Goal: Information Seeking & Learning: Compare options

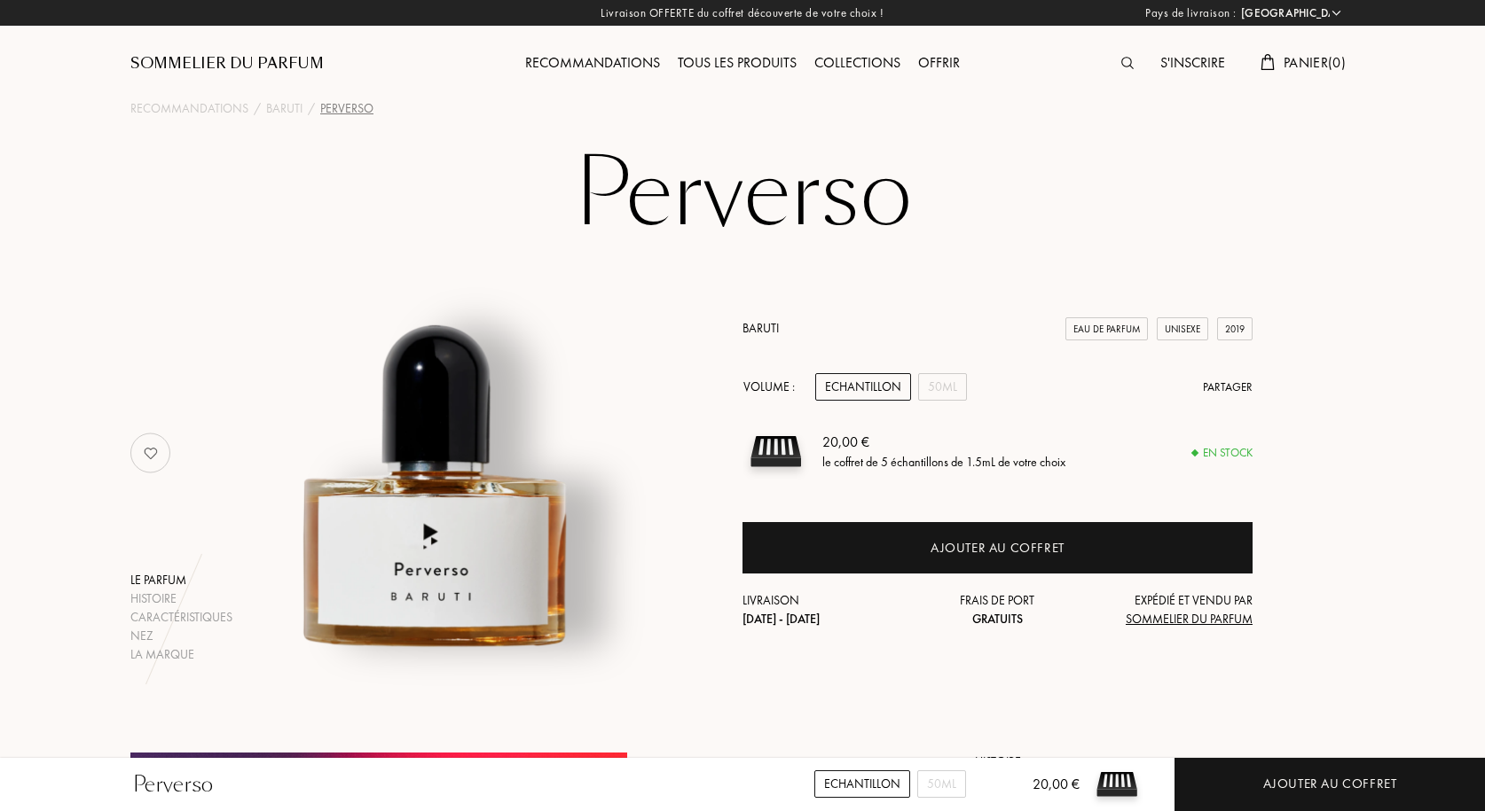
select select "FR"
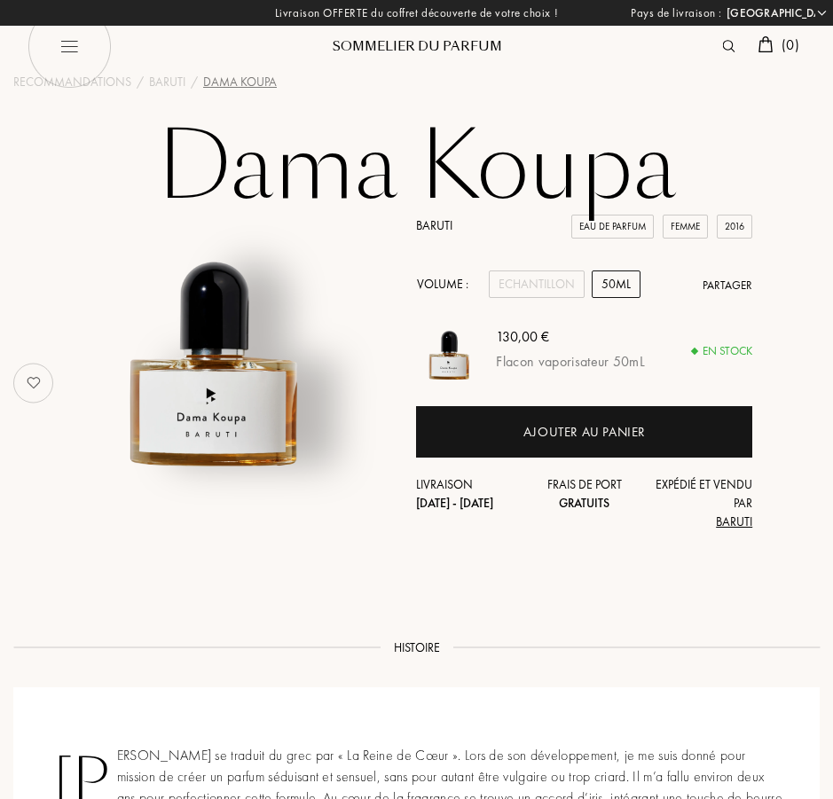
select select "FR"
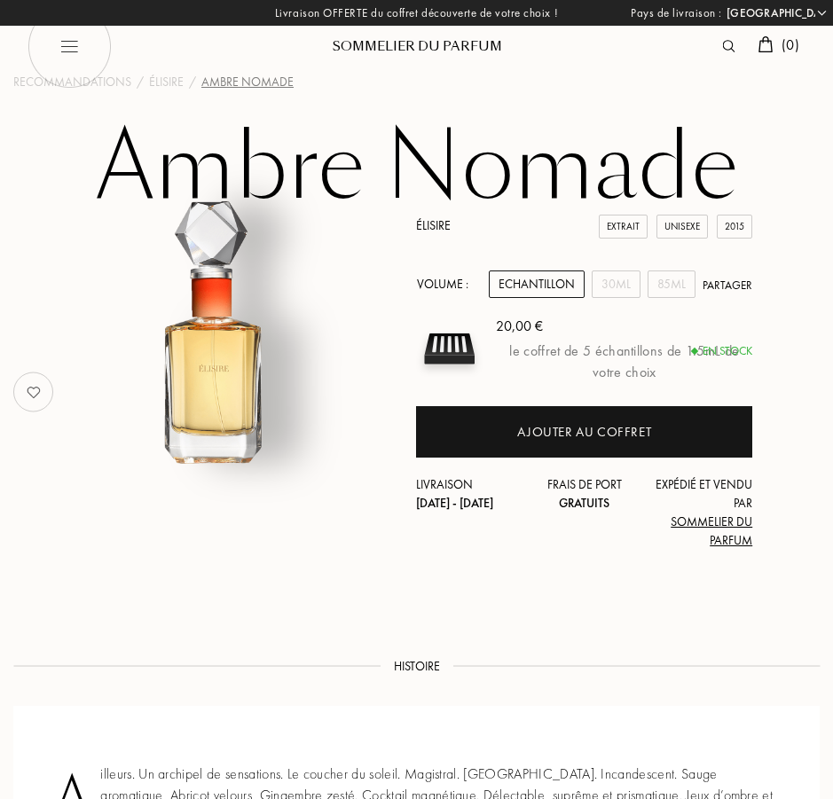
select select "FR"
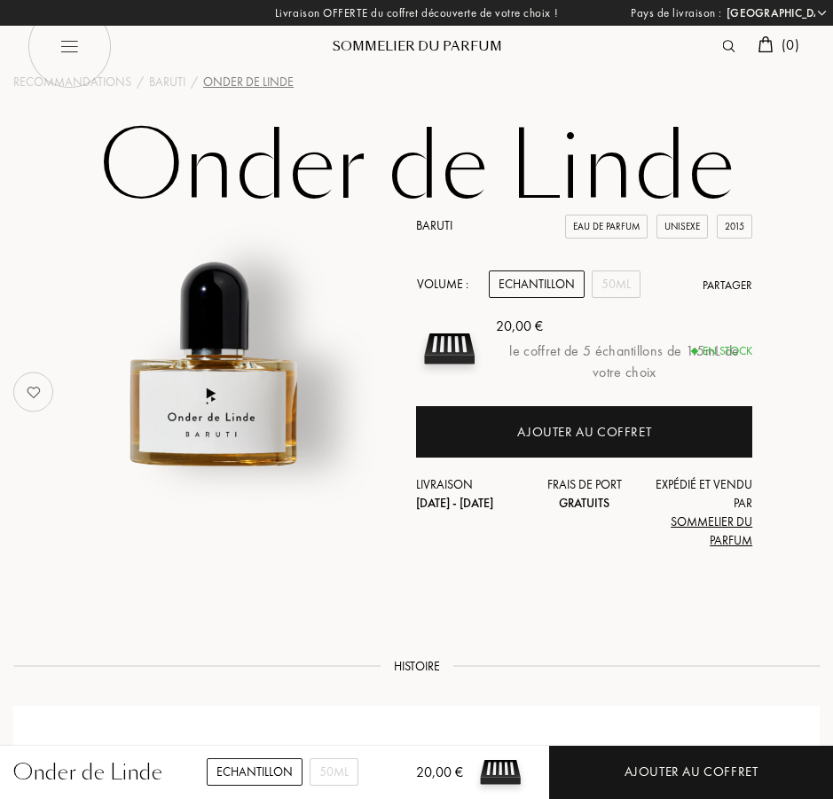
select select "FR"
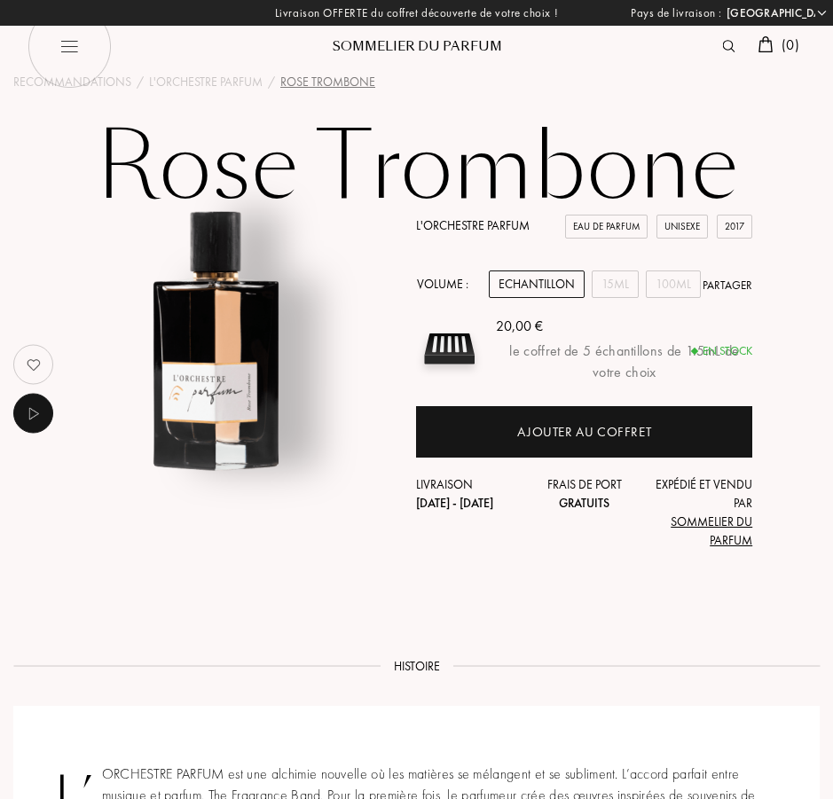
select select "FR"
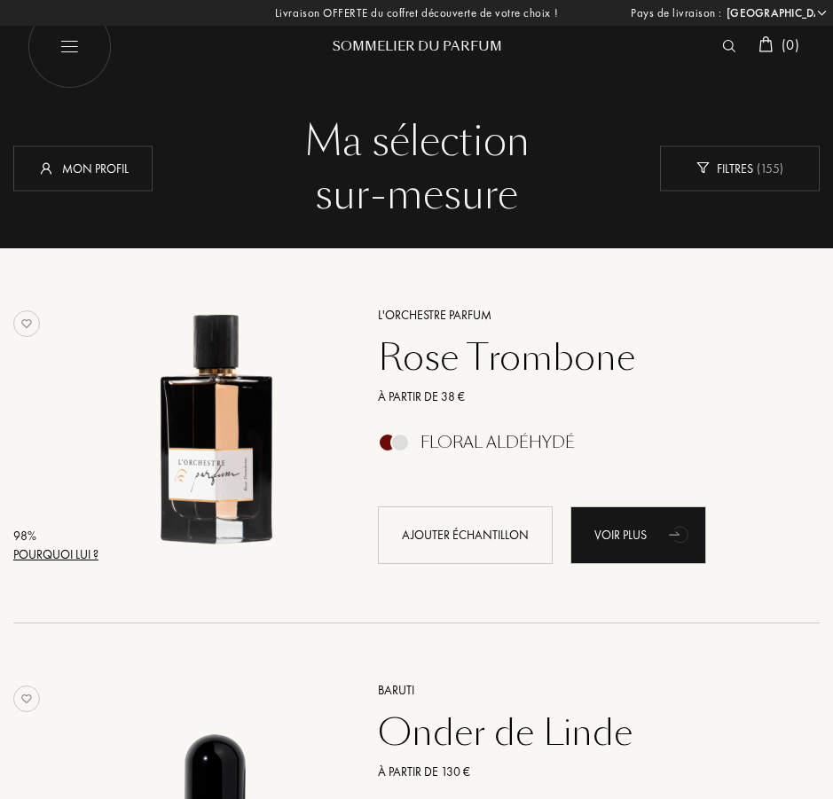
select select "FR"
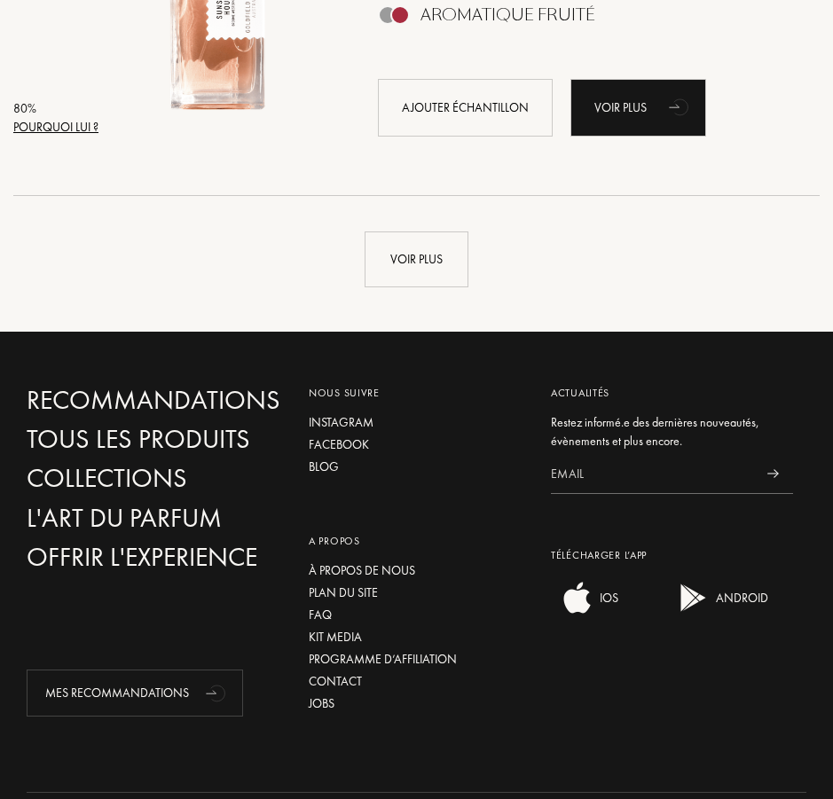
scroll to position [7627, 0]
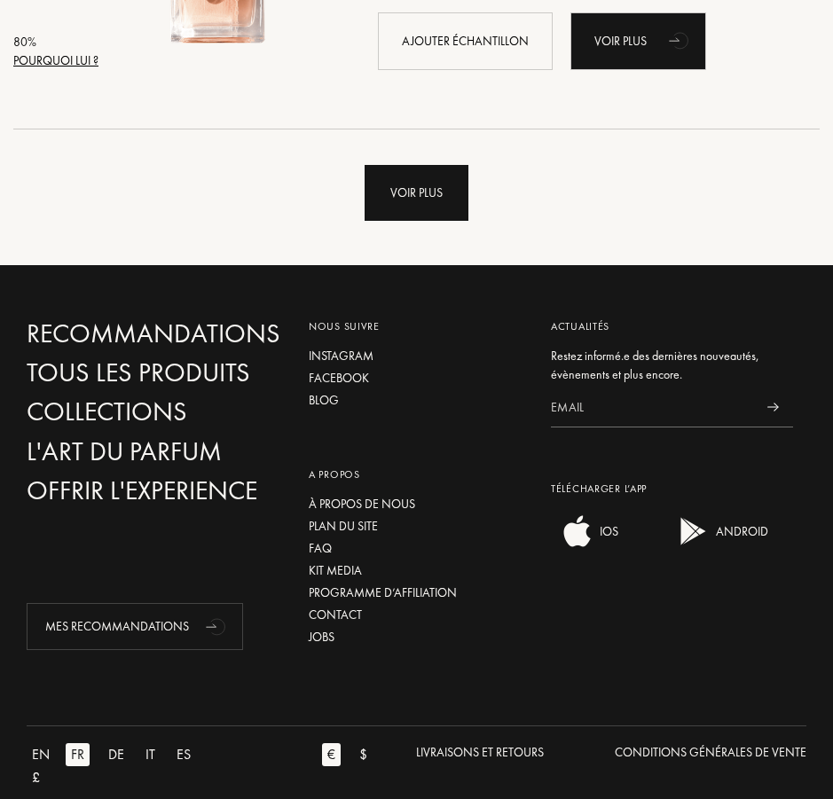
click at [434, 209] on div "Voir plus" at bounding box center [416, 193] width 104 height 56
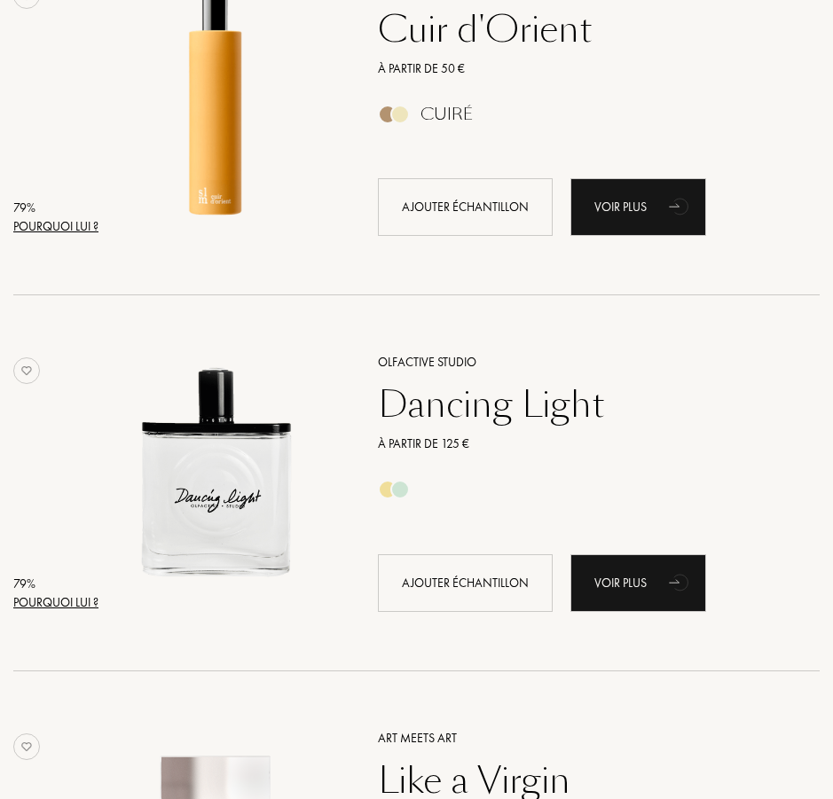
scroll to position [9755, 0]
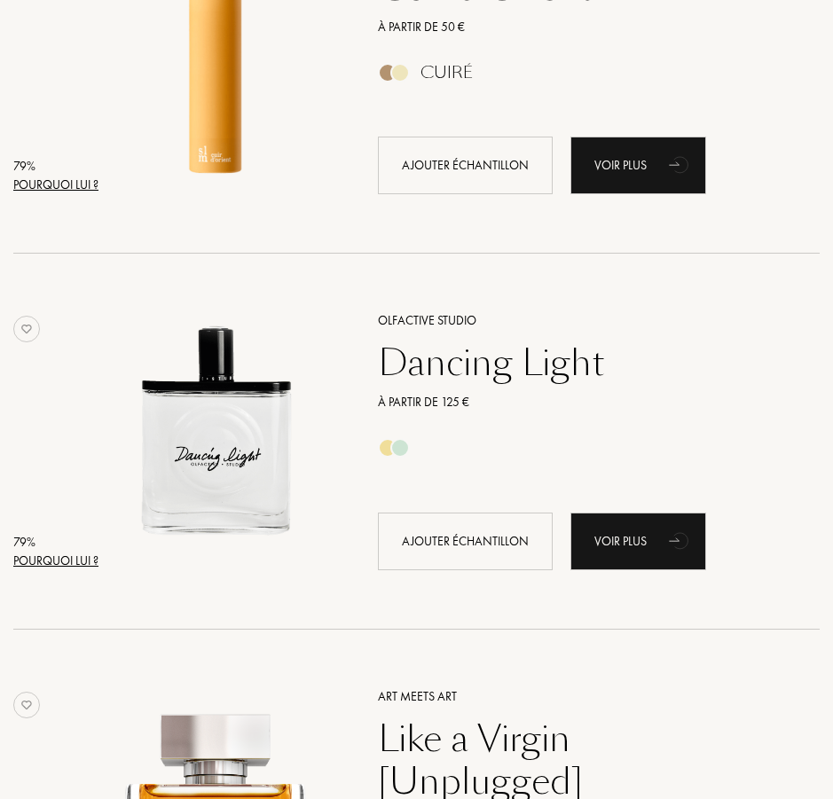
click at [72, 181] on div "Pourquoi lui ?" at bounding box center [55, 185] width 85 height 19
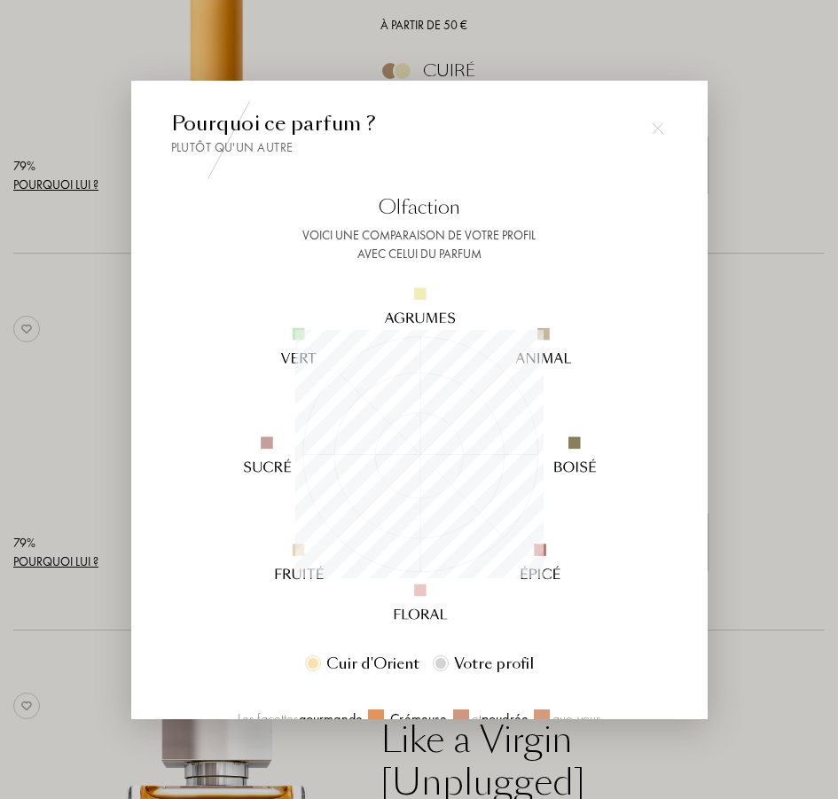
scroll to position [248, 248]
click at [652, 129] on img at bounding box center [658, 127] width 12 height 12
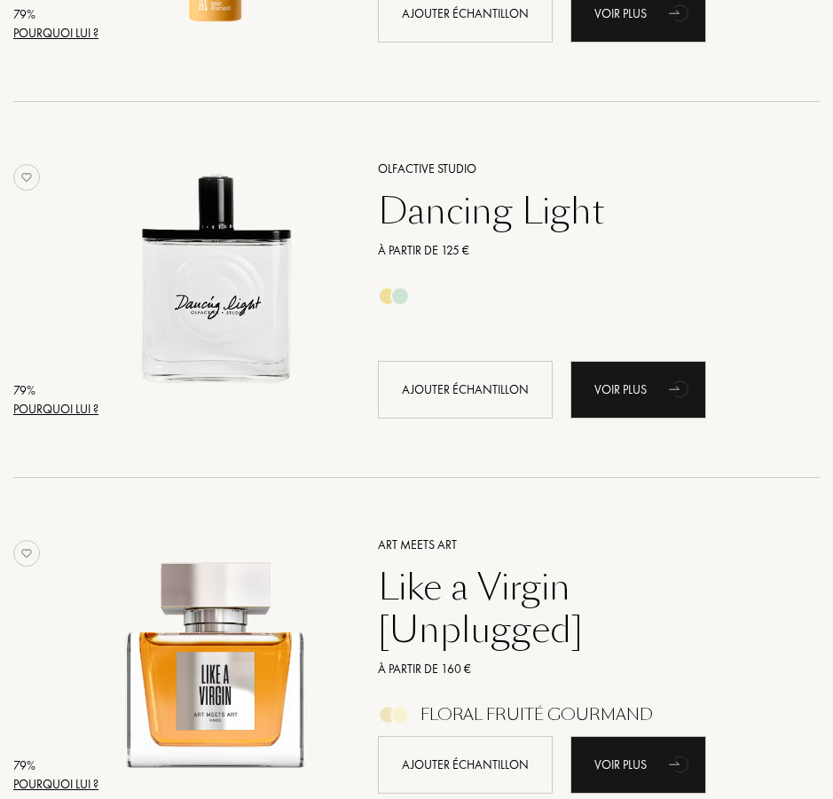
scroll to position [9933, 0]
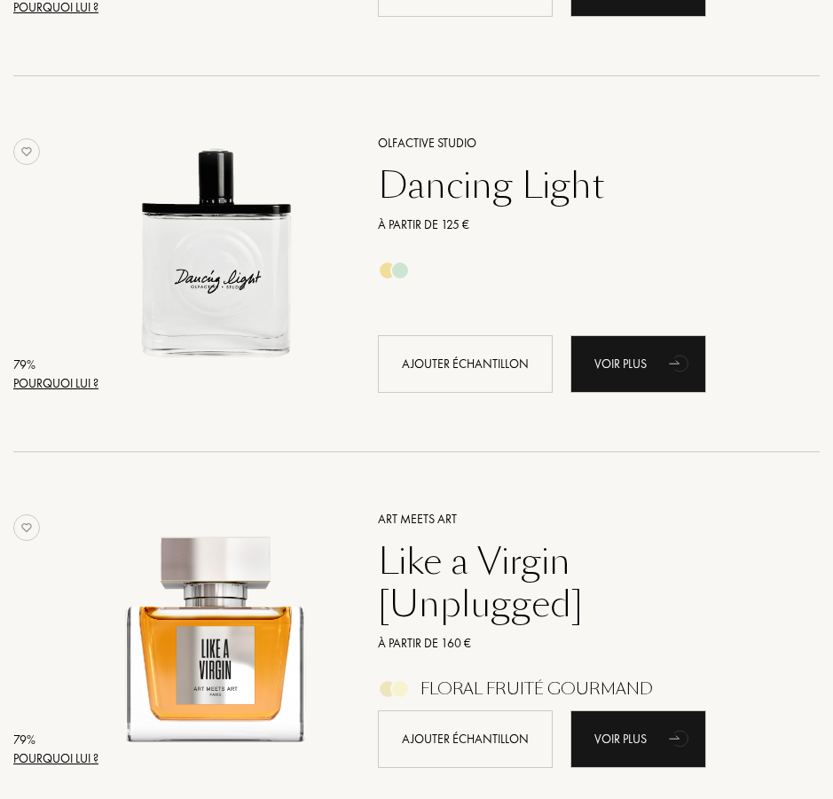
click at [69, 380] on div "Pourquoi lui ?" at bounding box center [55, 383] width 85 height 19
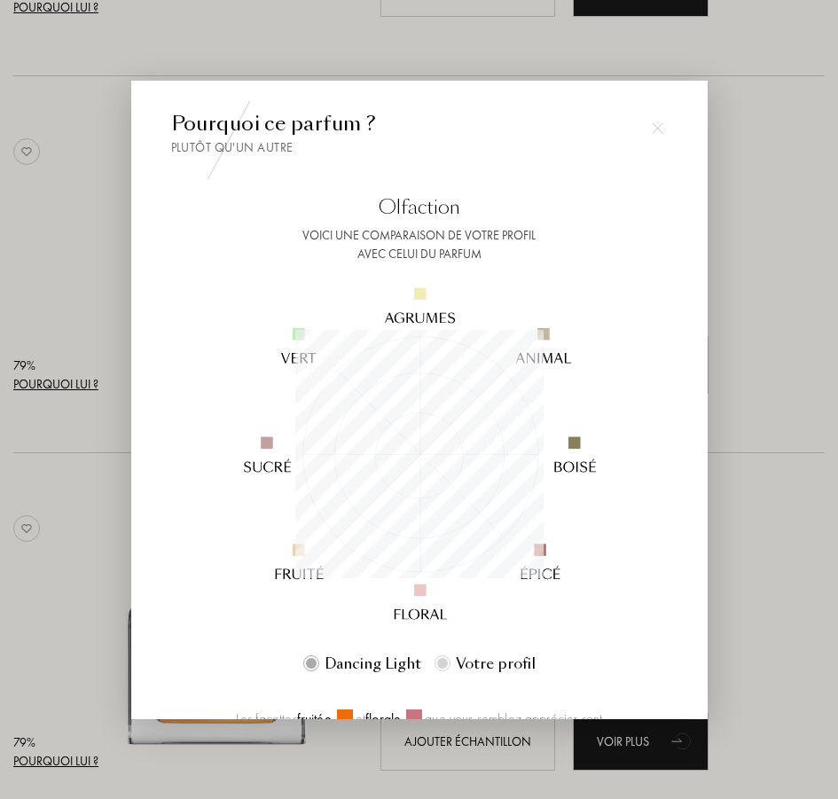
scroll to position [248, 248]
click at [103, 332] on div at bounding box center [419, 399] width 838 height 799
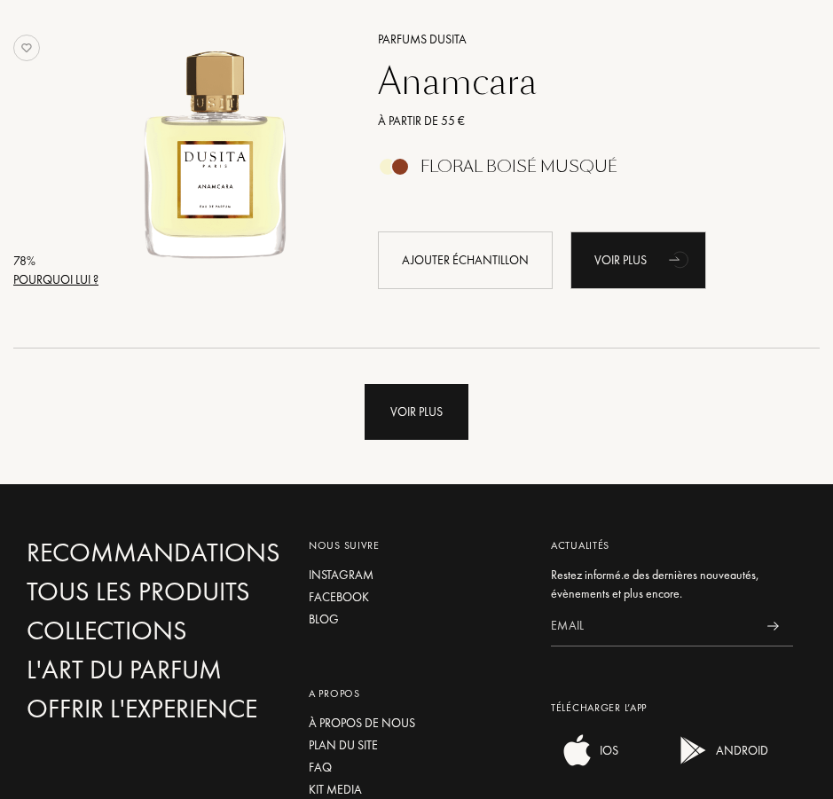
scroll to position [11174, 0]
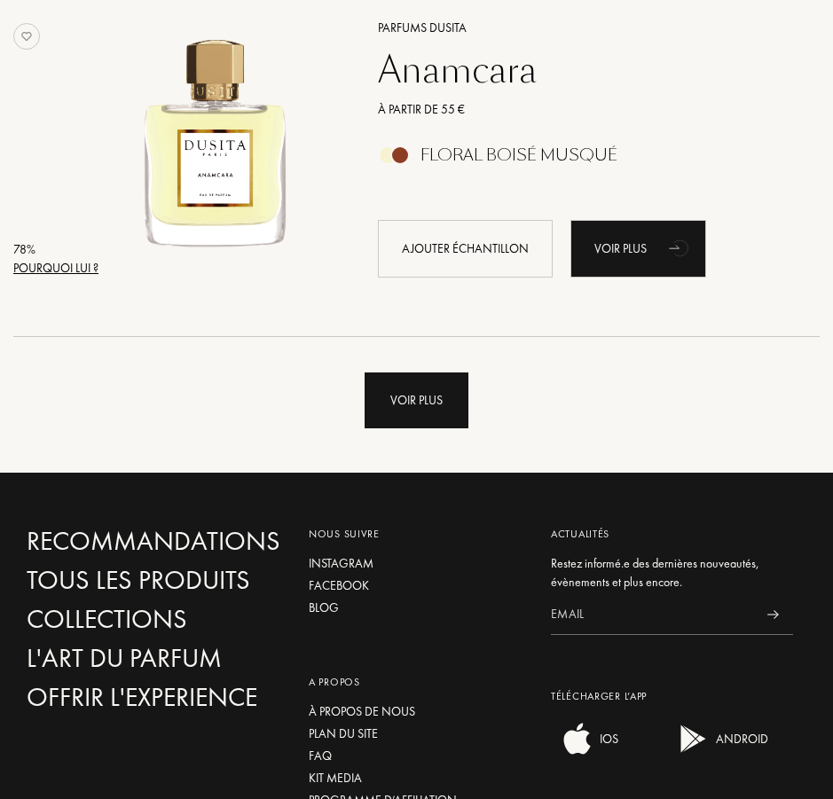
click at [426, 405] on div "Voir plus" at bounding box center [416, 400] width 104 height 56
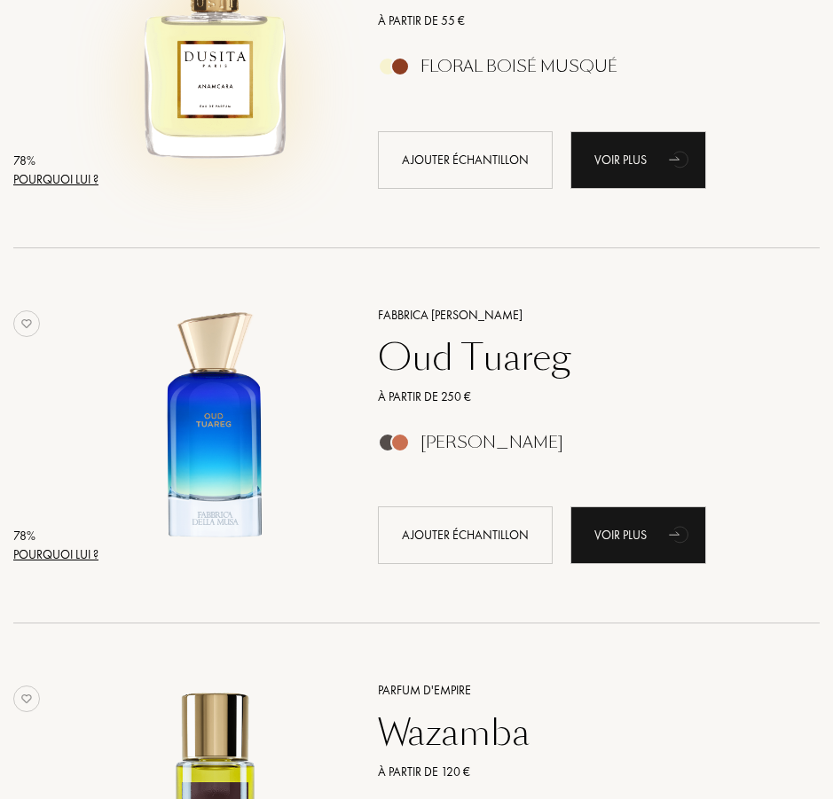
scroll to position [11352, 0]
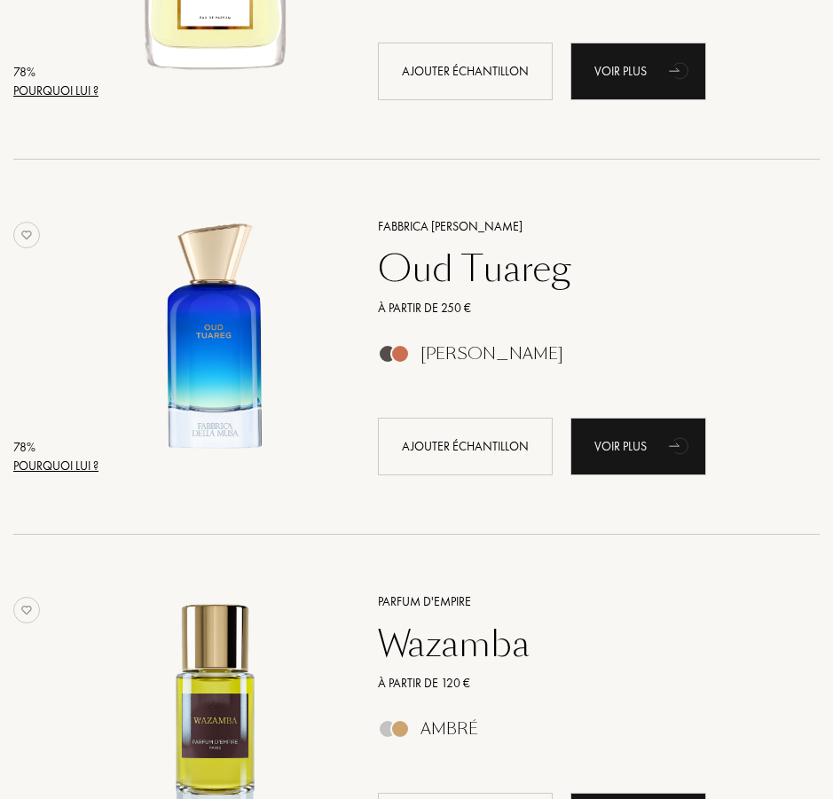
click at [45, 465] on div "Pourquoi lui ?" at bounding box center [55, 466] width 85 height 19
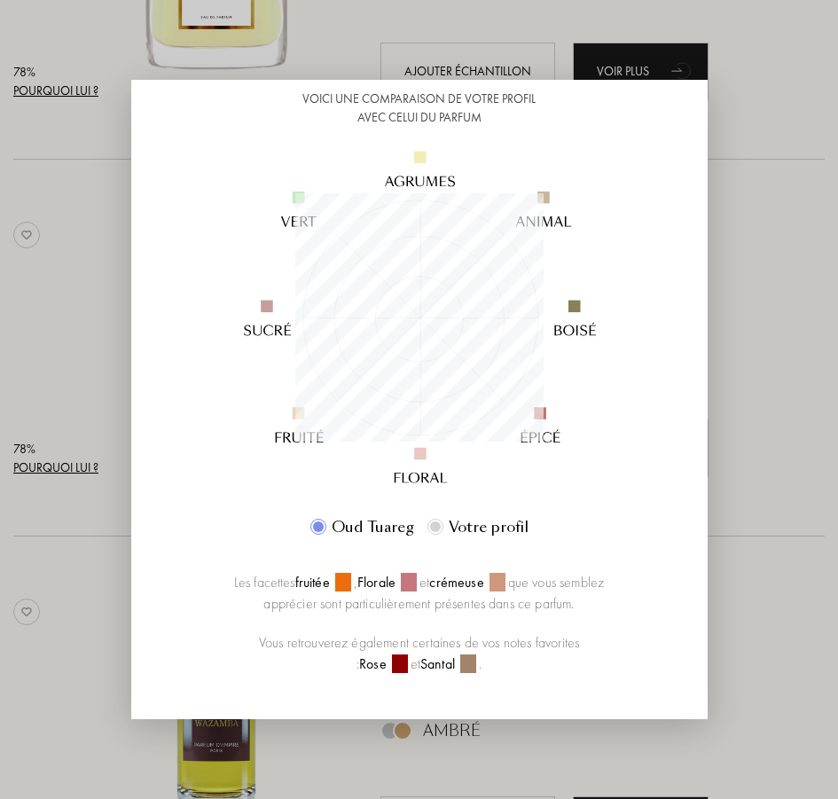
scroll to position [177, 0]
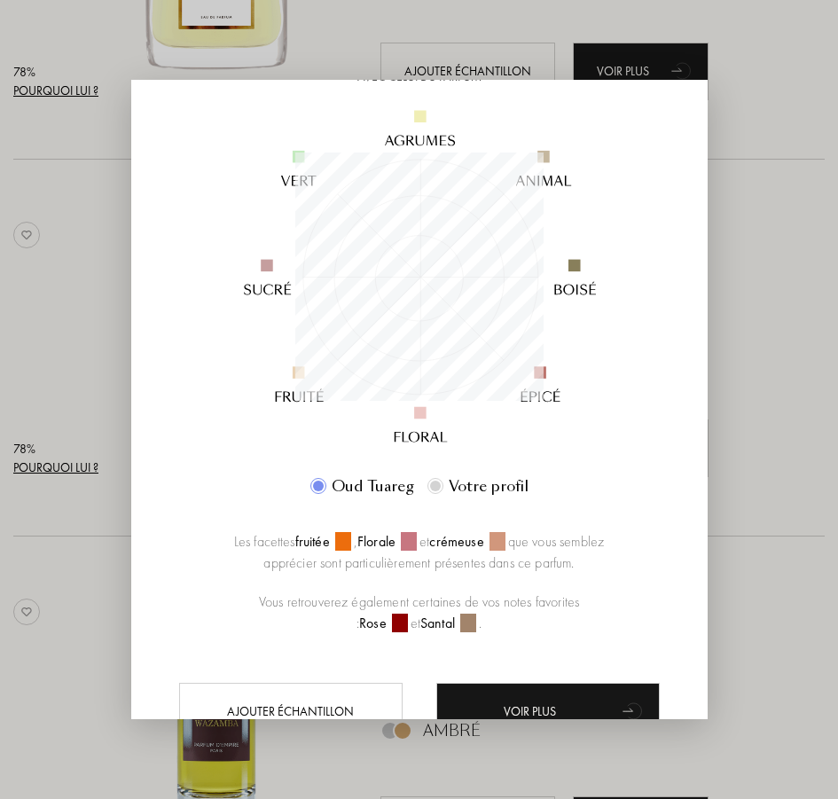
click at [71, 379] on div at bounding box center [419, 399] width 838 height 799
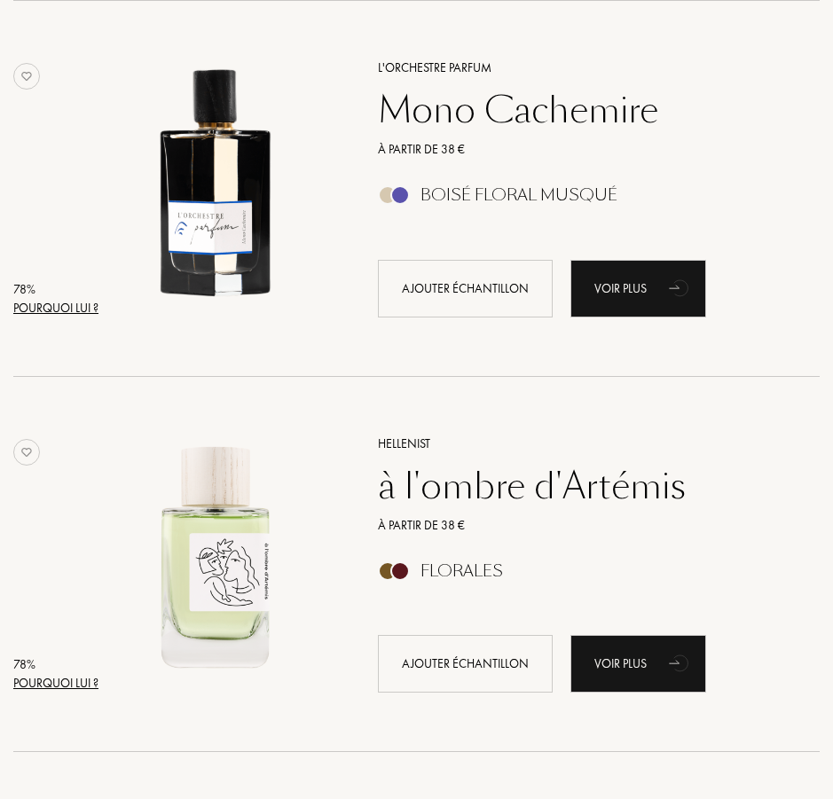
scroll to position [13569, 0]
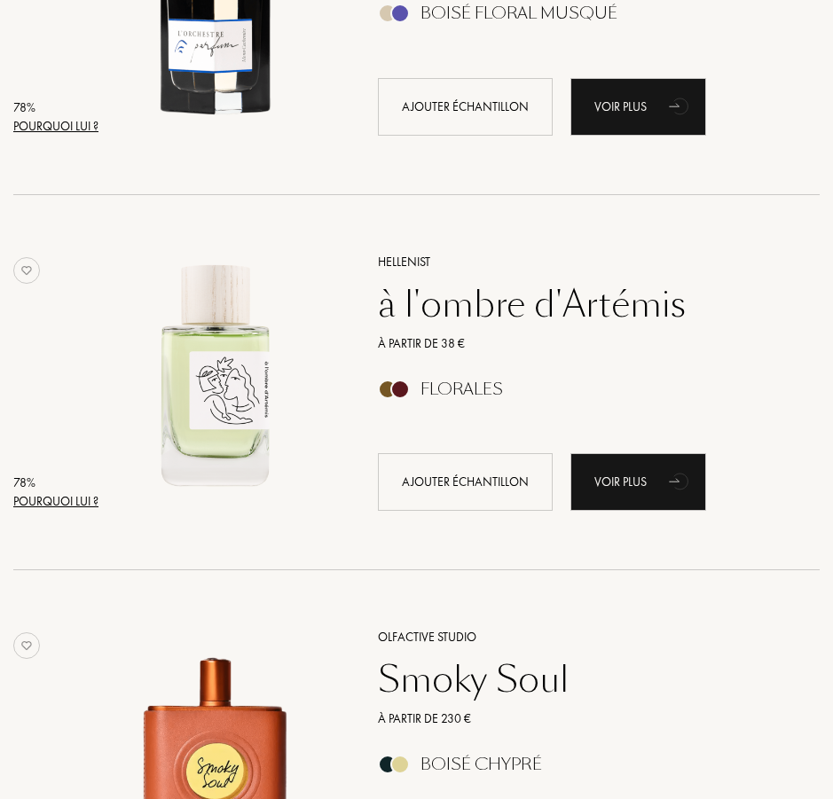
click at [49, 502] on div "Pourquoi lui ?" at bounding box center [55, 501] width 85 height 19
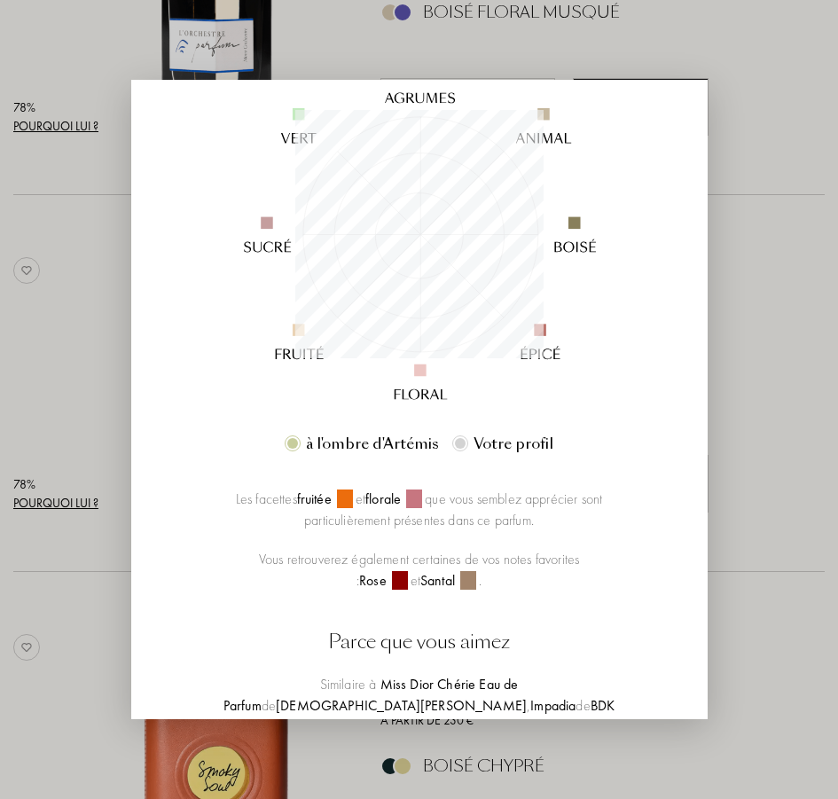
scroll to position [266, 0]
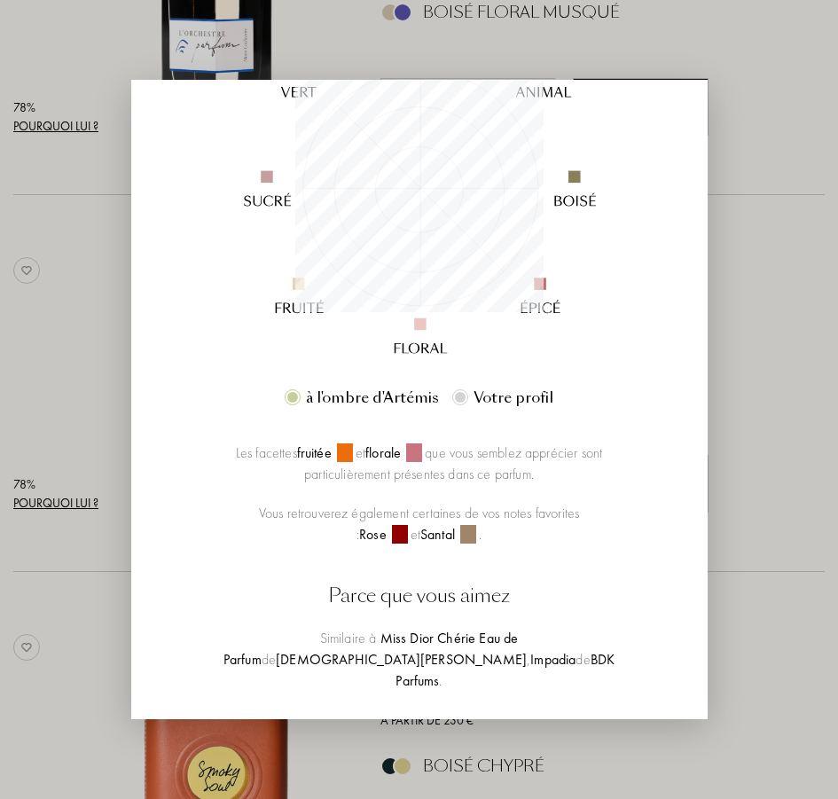
click at [72, 419] on div at bounding box center [419, 399] width 838 height 799
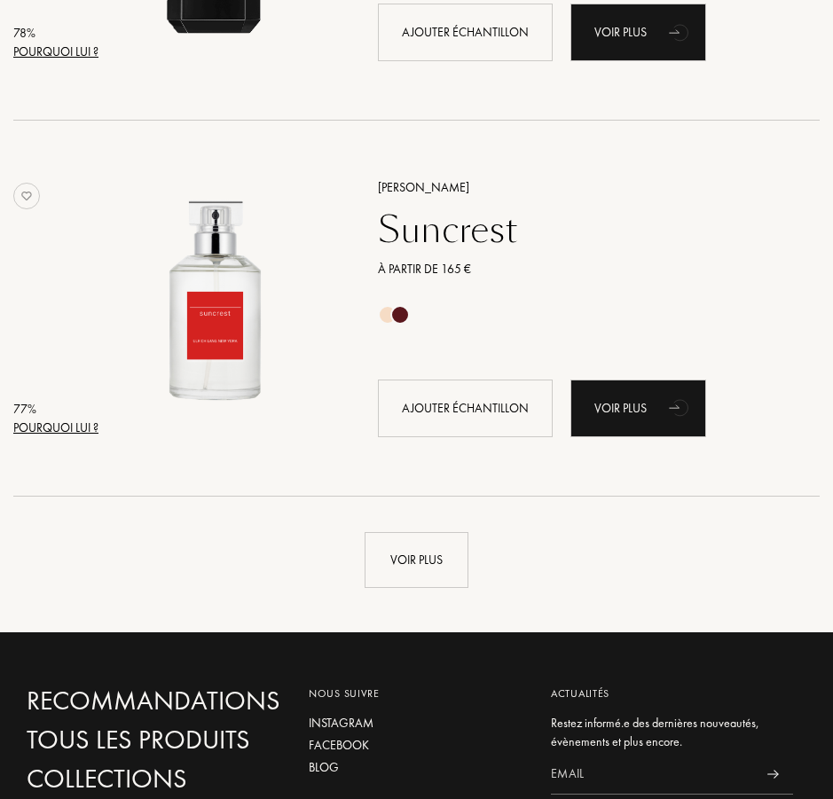
scroll to position [14810, 0]
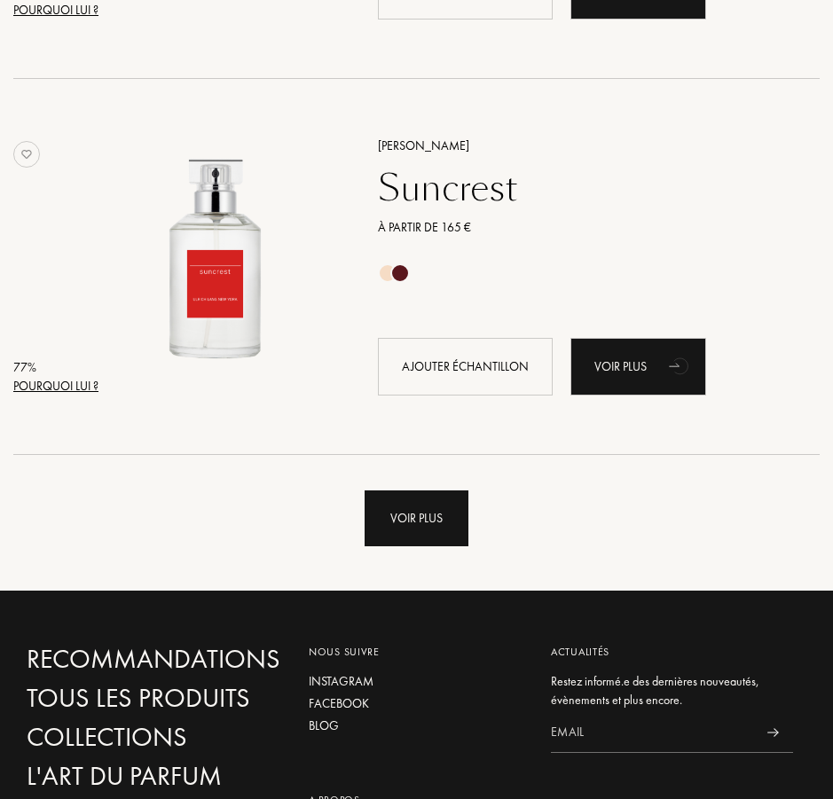
click at [432, 513] on div "Voir plus" at bounding box center [416, 518] width 104 height 56
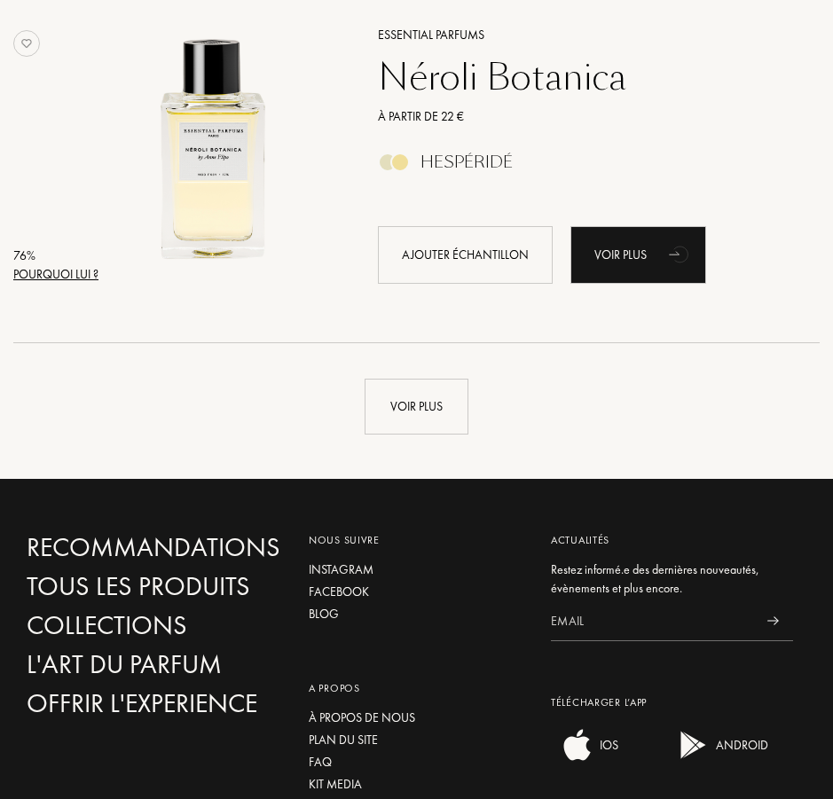
scroll to position [18890, 0]
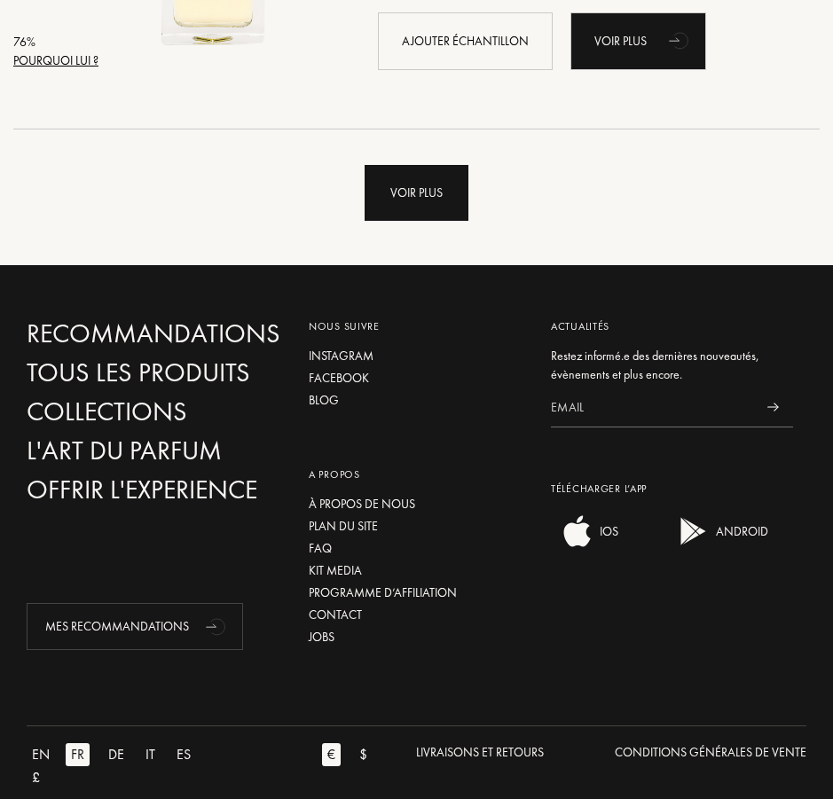
click at [428, 211] on div "Voir plus" at bounding box center [416, 193] width 104 height 56
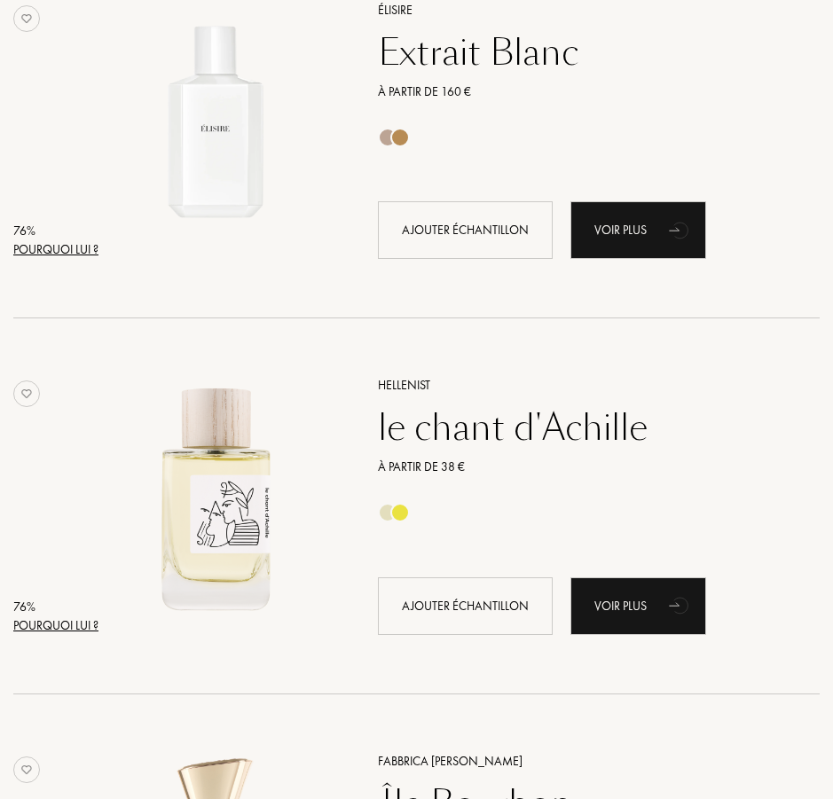
scroll to position [20397, 0]
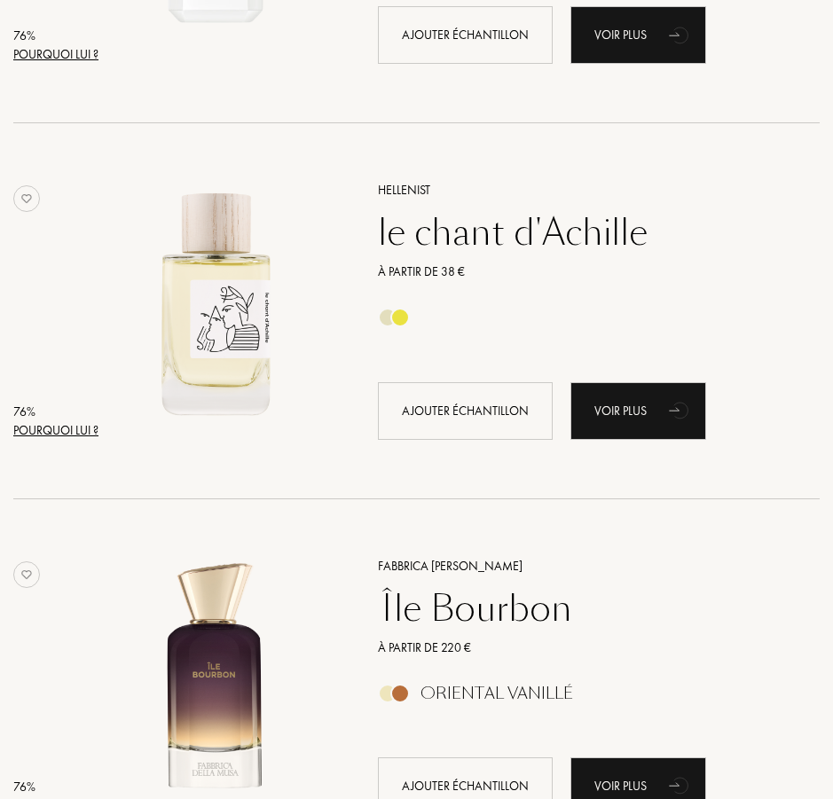
click at [51, 429] on div "Pourquoi lui ?" at bounding box center [55, 430] width 85 height 19
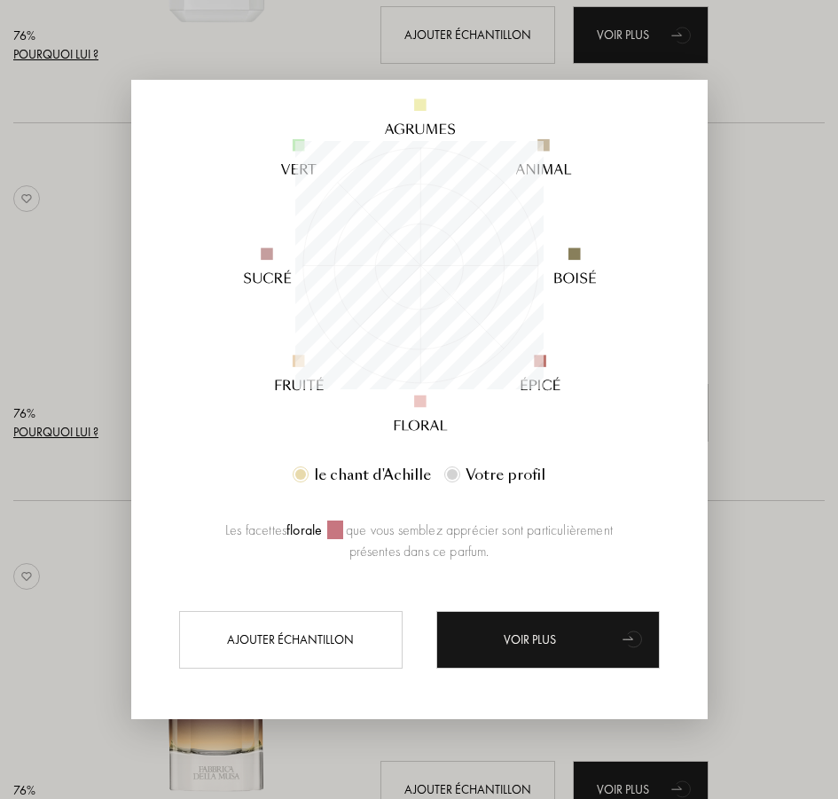
scroll to position [195, 0]
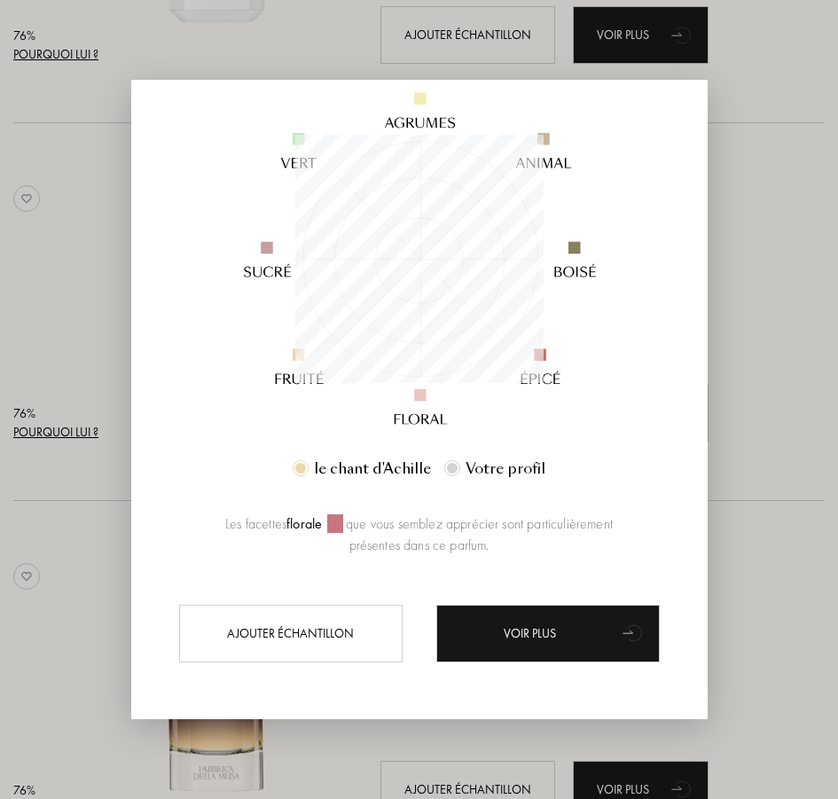
click at [68, 361] on div at bounding box center [419, 399] width 838 height 799
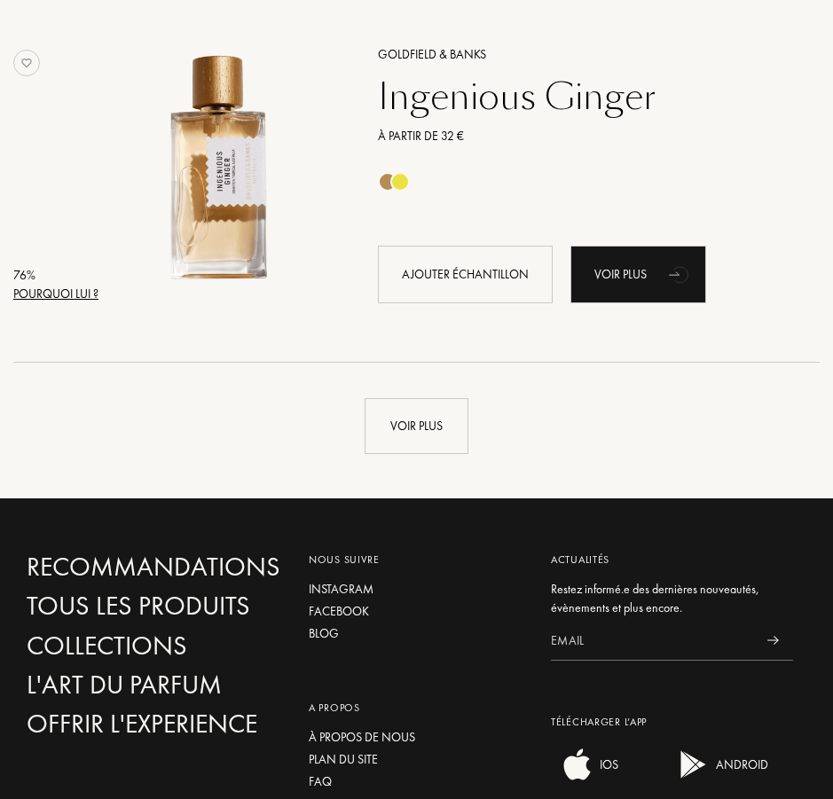
scroll to position [22437, 0]
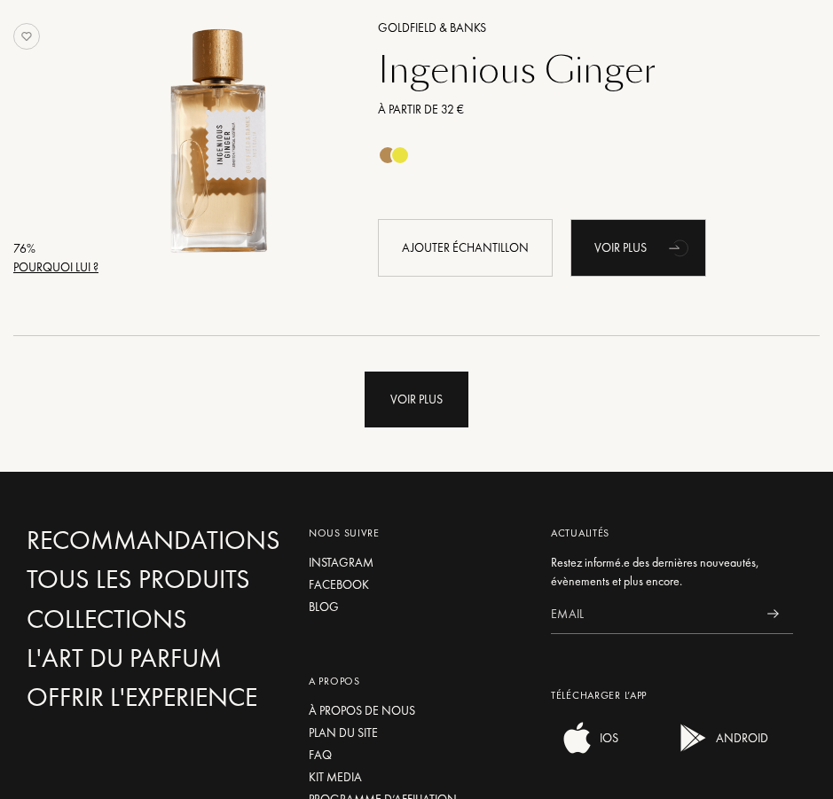
click at [415, 416] on div "Voir plus" at bounding box center [416, 400] width 104 height 56
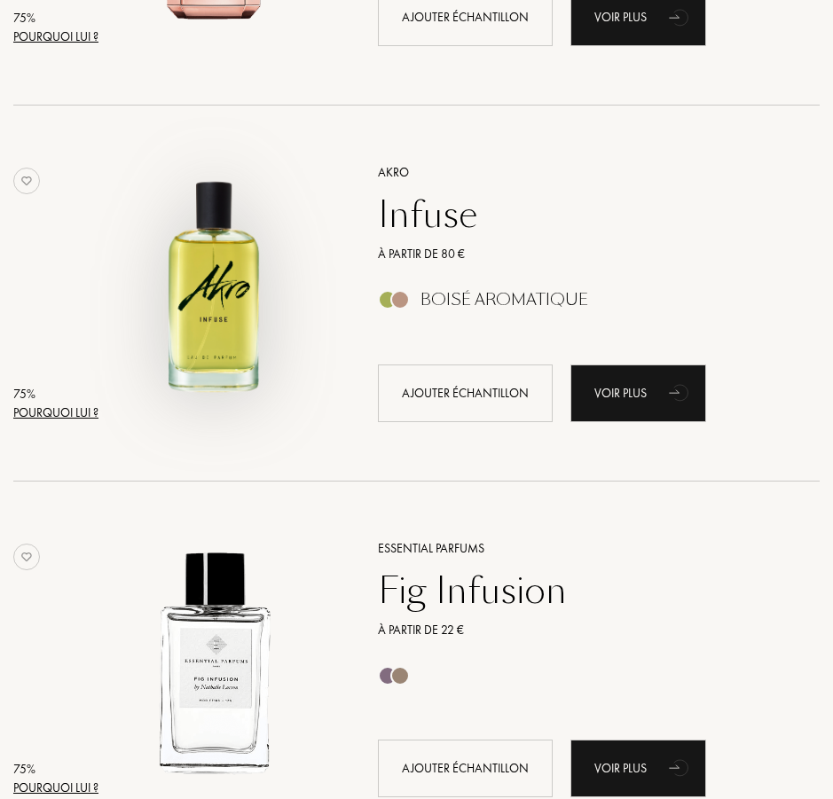
scroll to position [25186, 0]
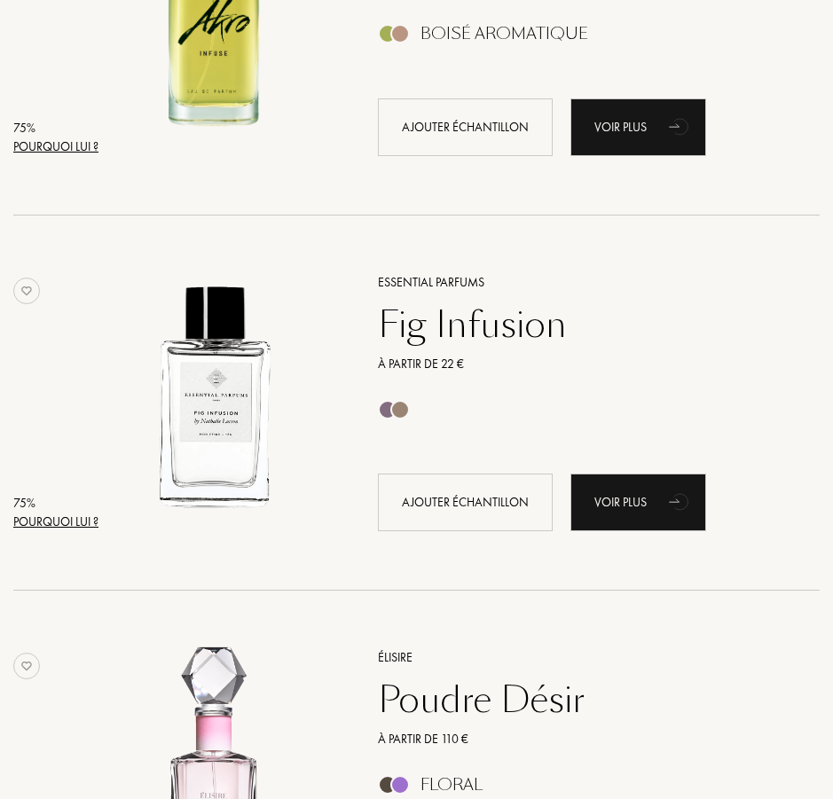
click at [43, 519] on div "Pourquoi lui ?" at bounding box center [55, 522] width 85 height 19
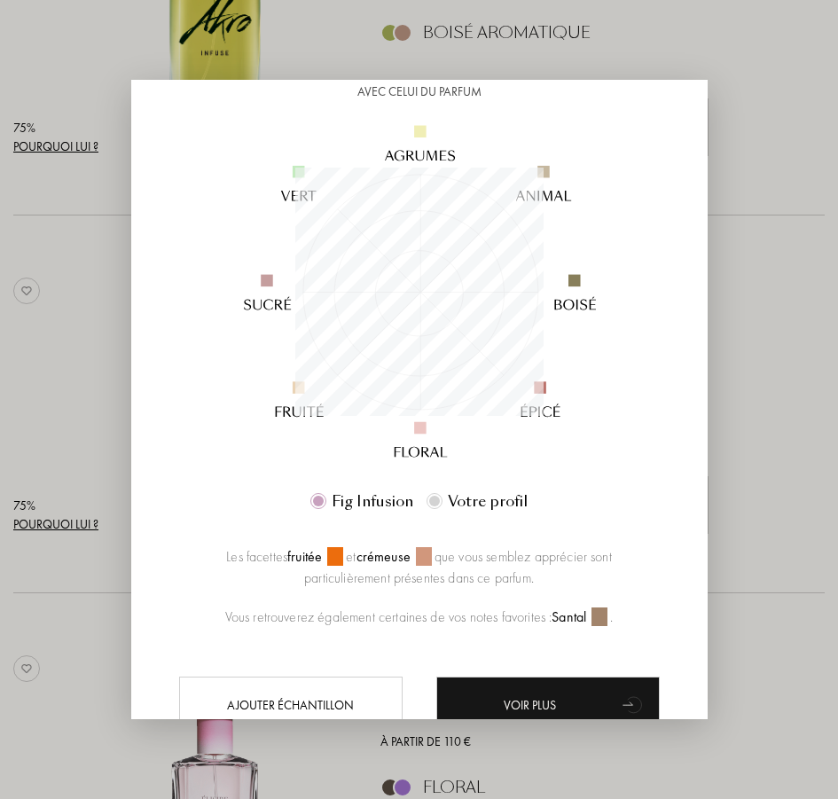
scroll to position [177, 0]
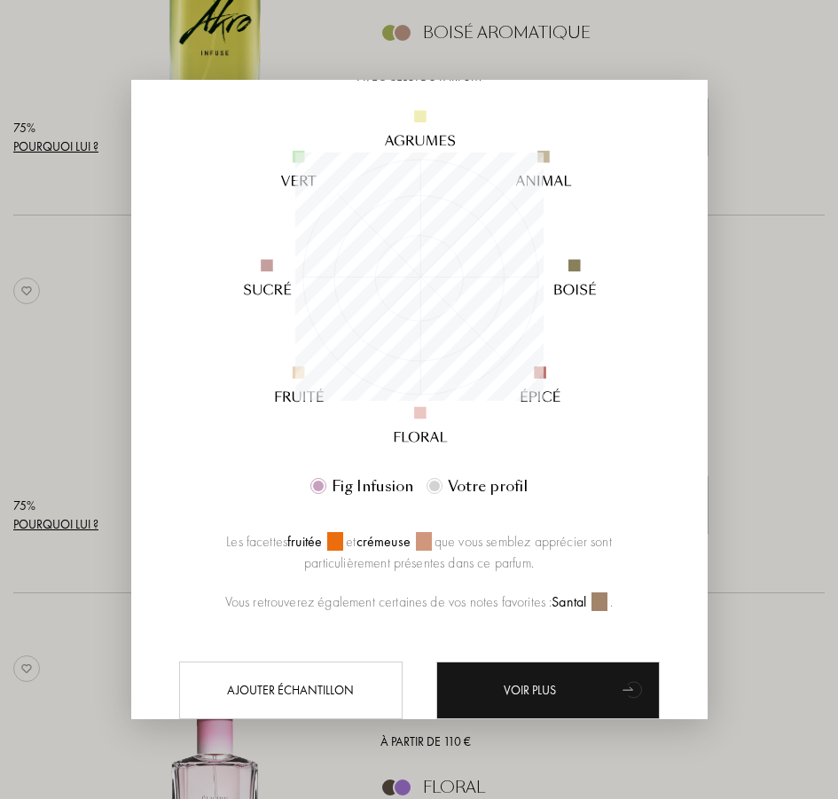
click at [60, 408] on div at bounding box center [419, 399] width 838 height 799
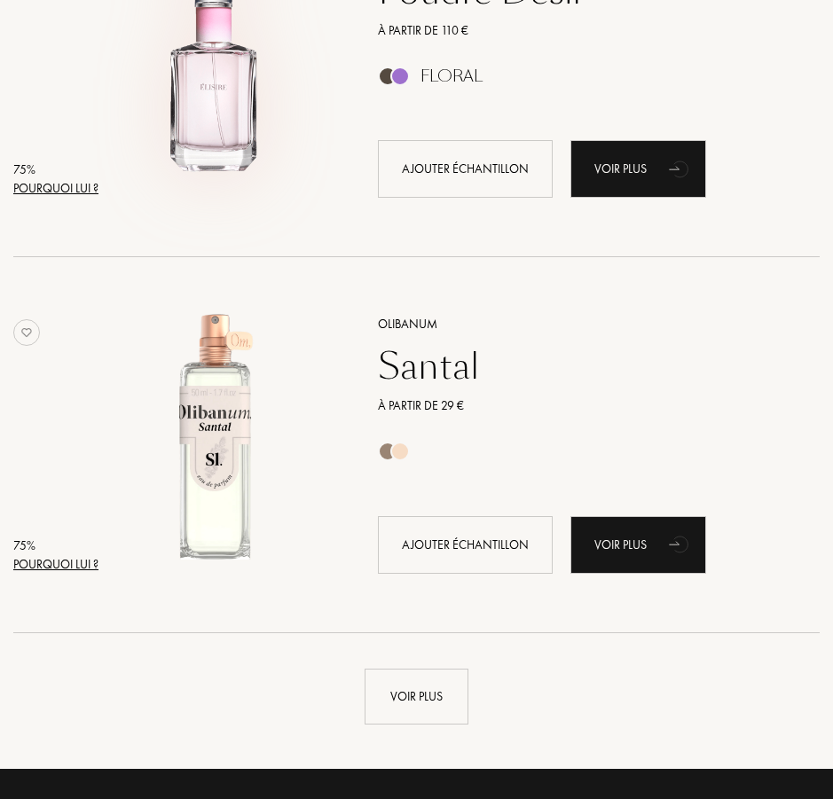
scroll to position [26162, 0]
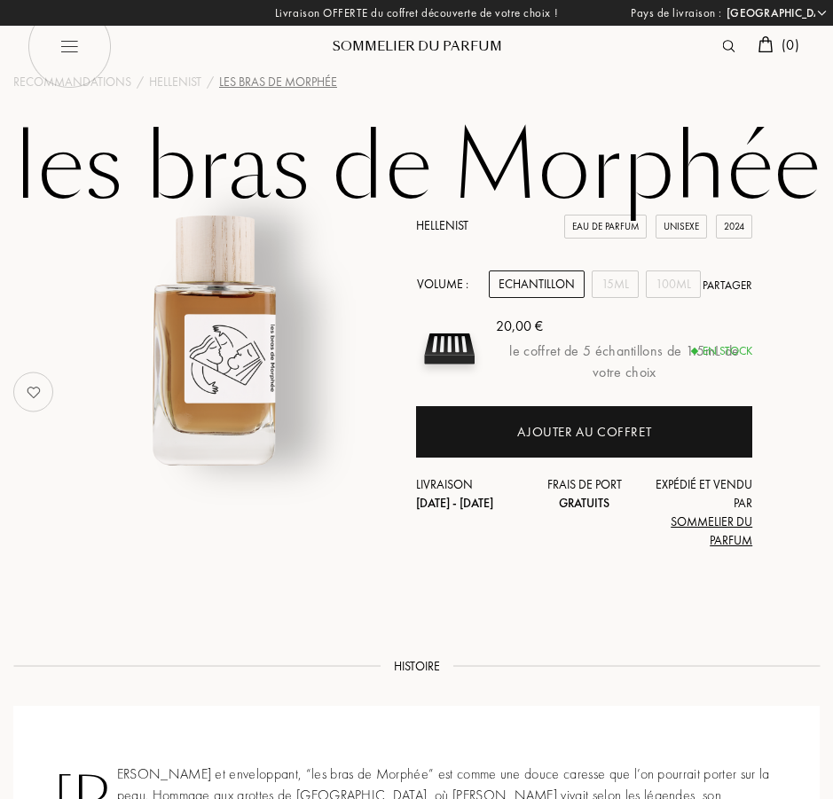
select select "FR"
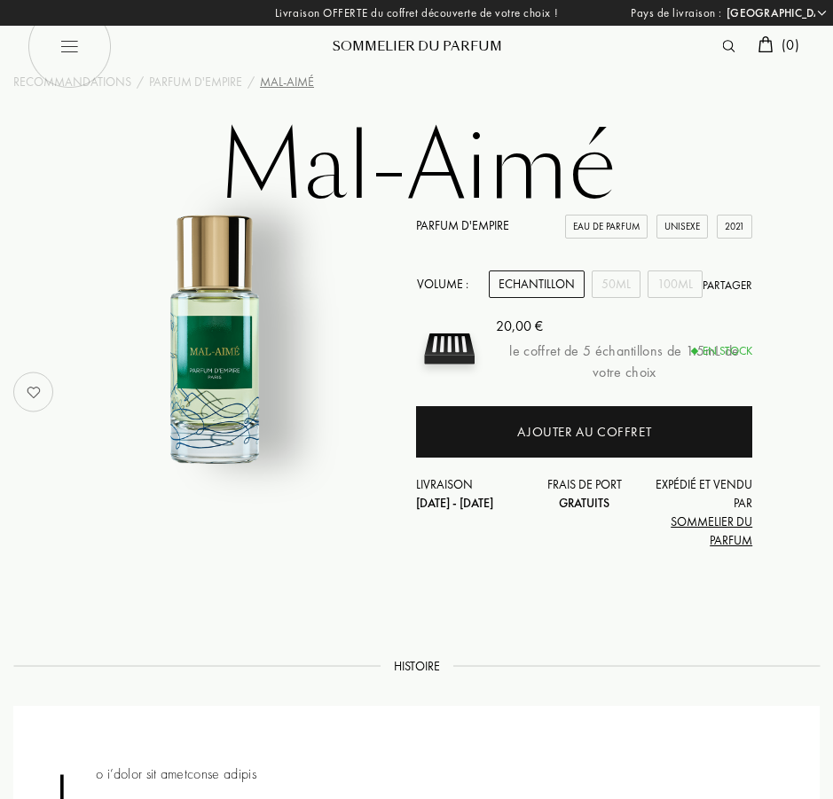
select select "FR"
click at [610, 280] on div "50mL" at bounding box center [616, 283] width 49 height 27
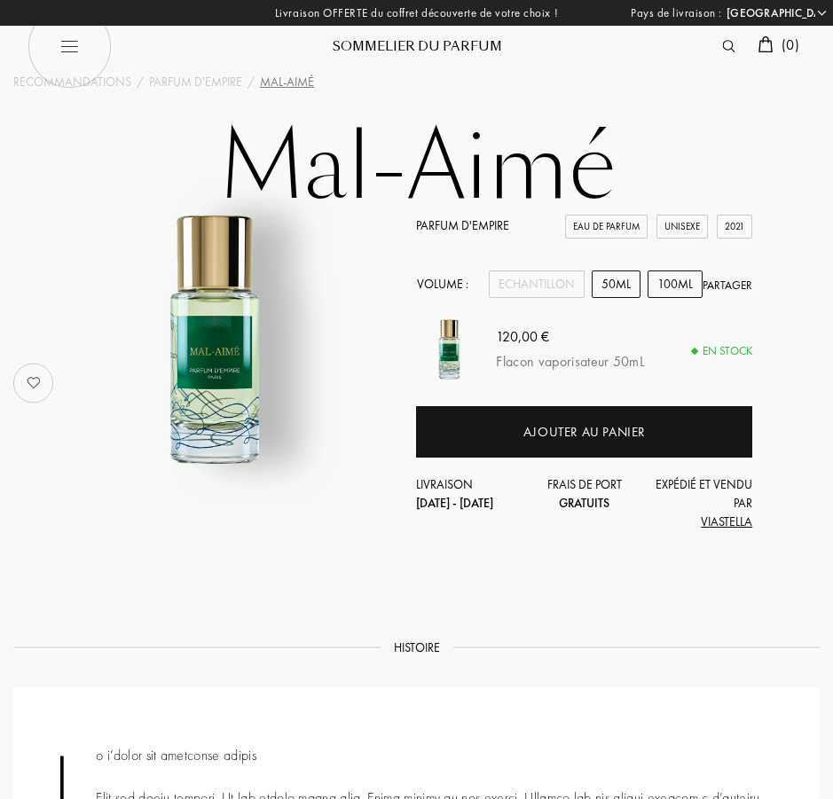
click at [686, 286] on div "100mL" at bounding box center [674, 283] width 55 height 27
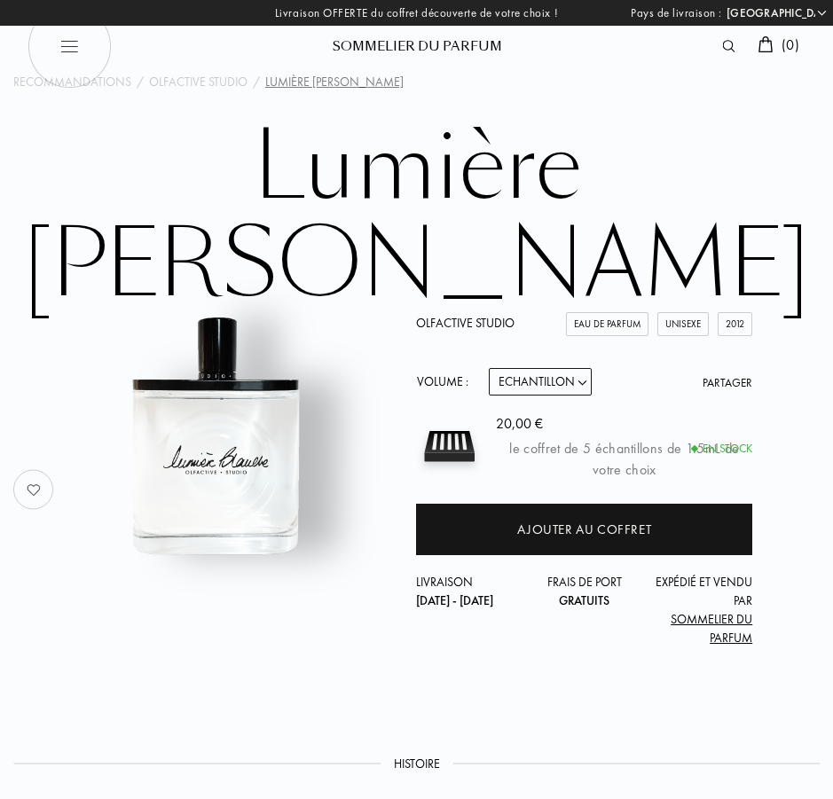
select select "FR"
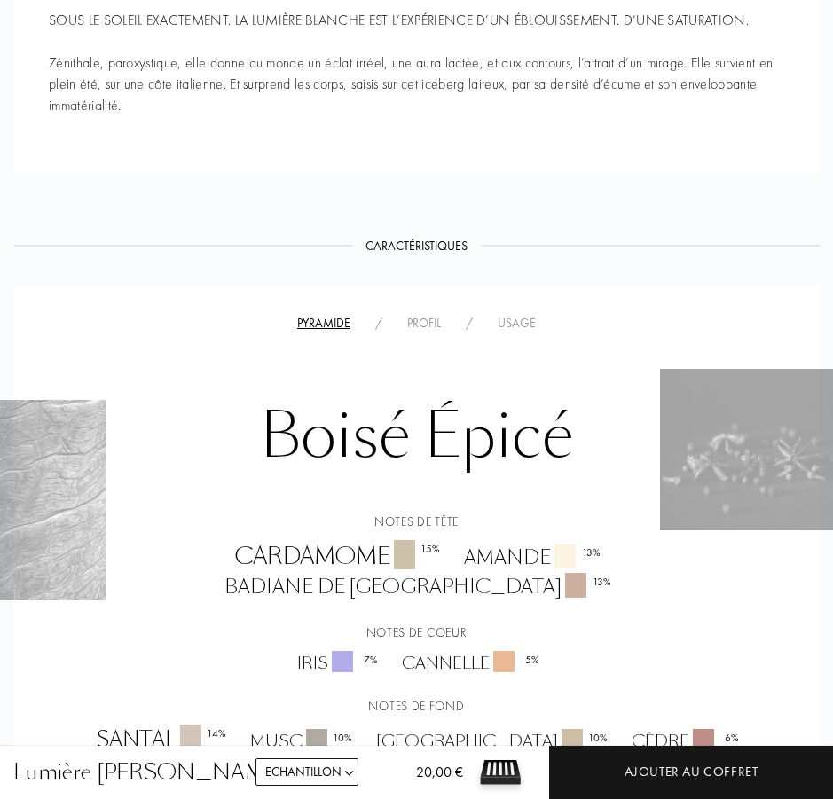
scroll to position [1064, 0]
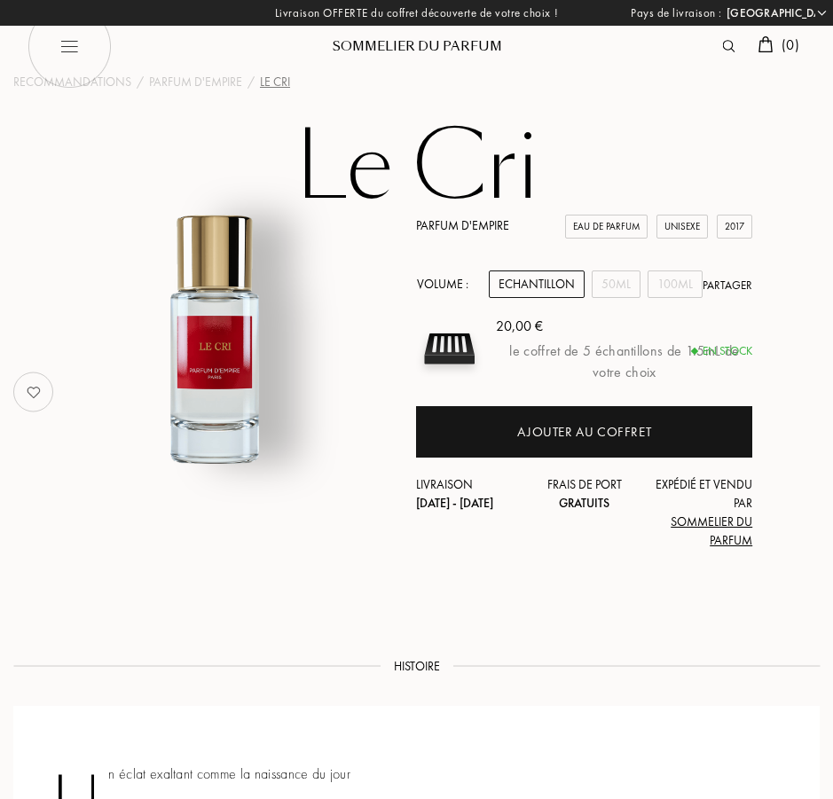
select select "FR"
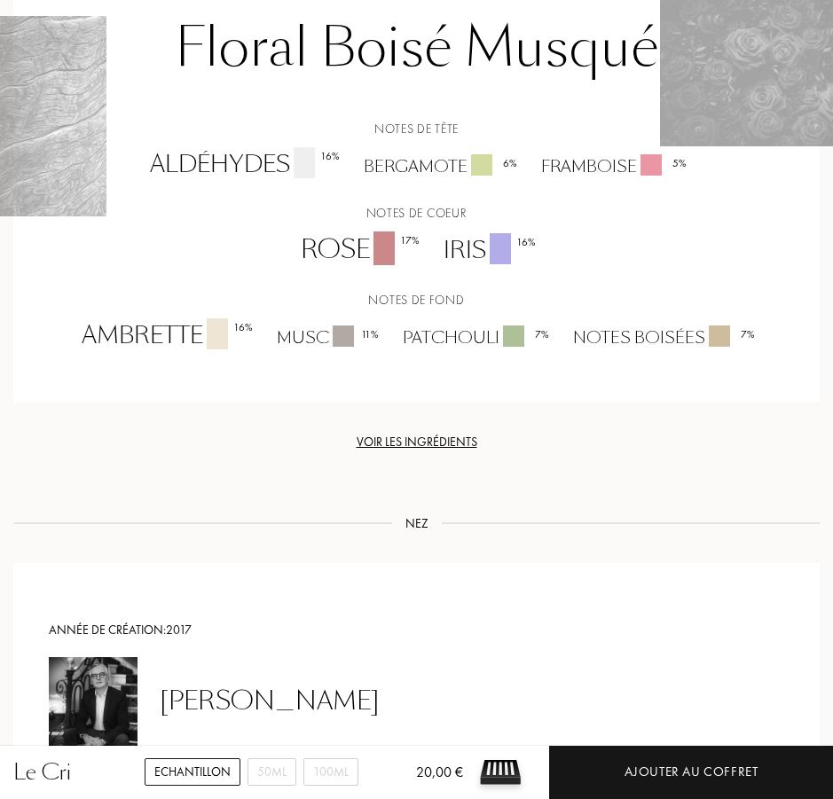
scroll to position [1596, 0]
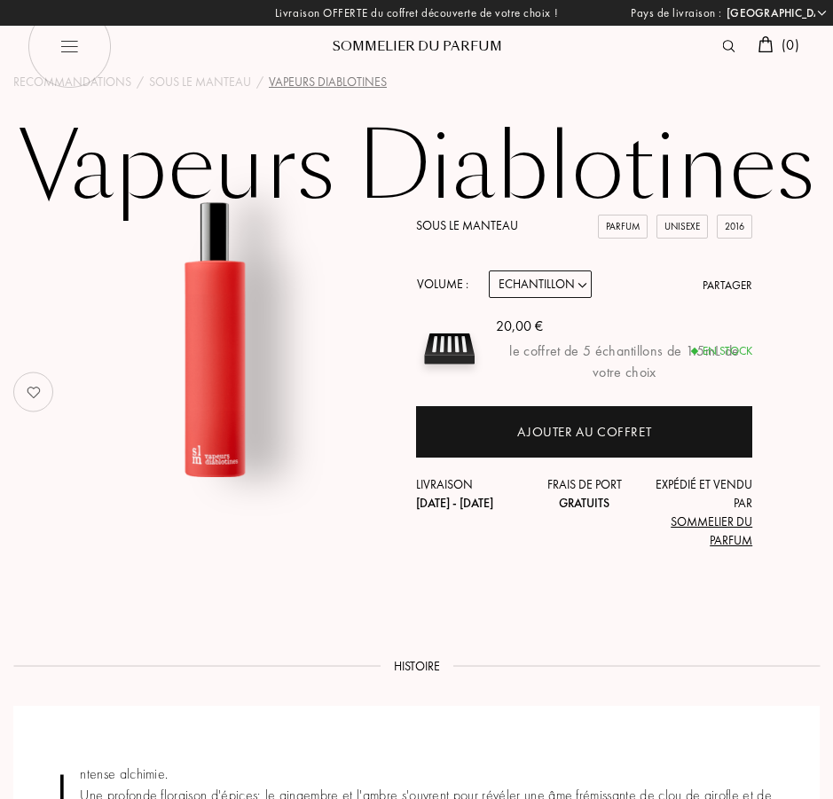
select select "FR"
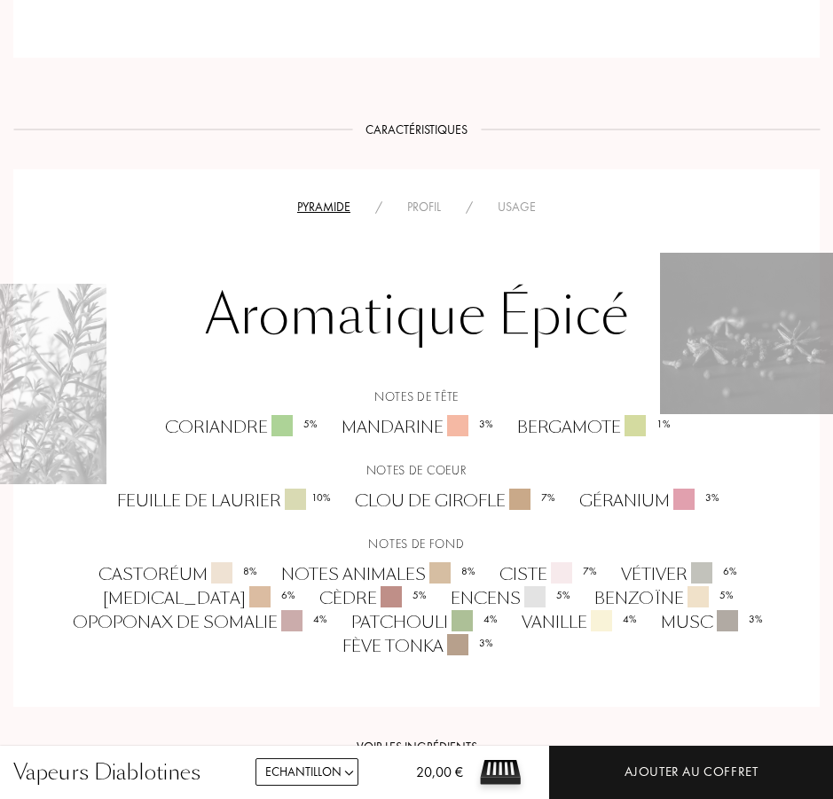
scroll to position [1064, 0]
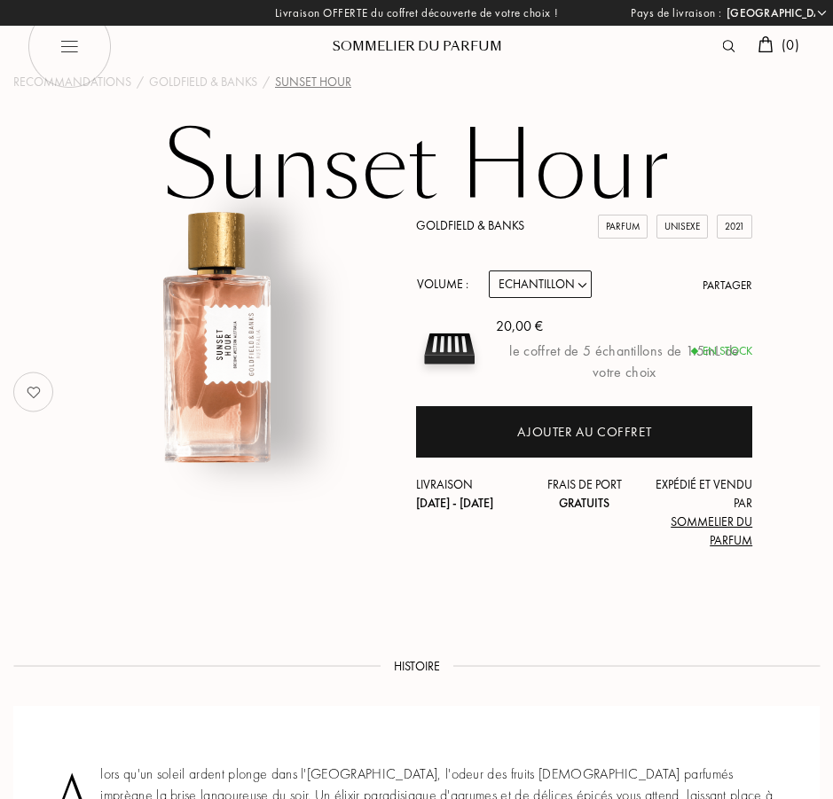
select select "FR"
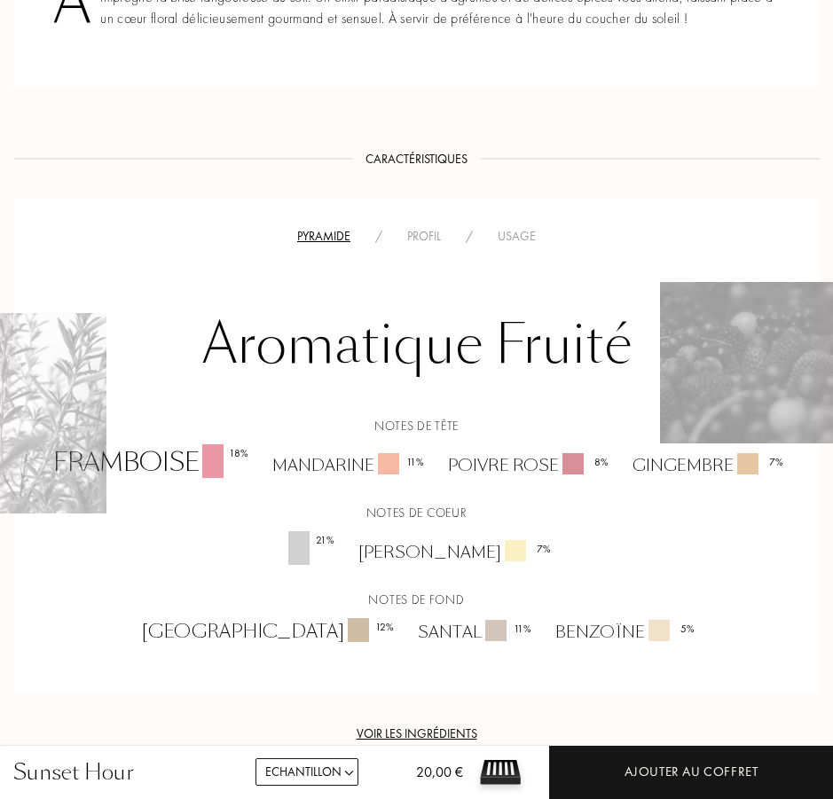
scroll to position [887, 0]
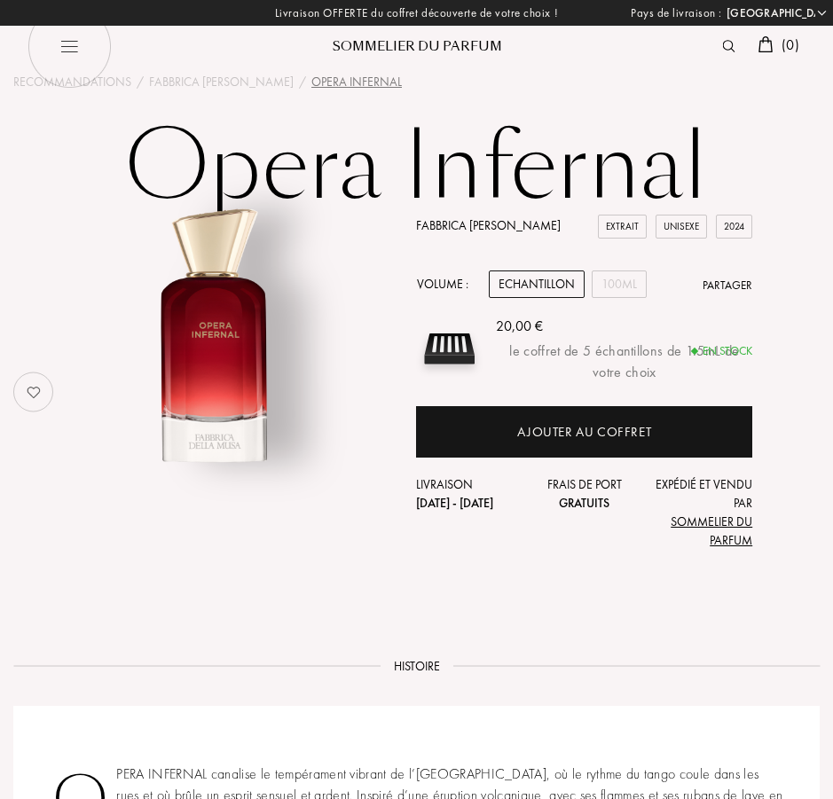
select select "FR"
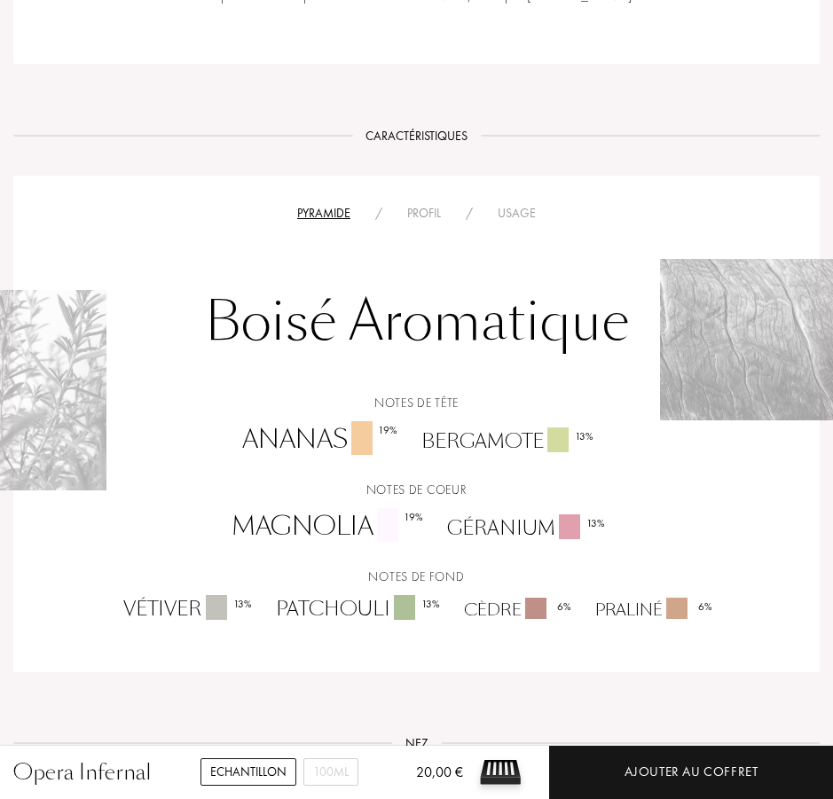
scroll to position [1064, 0]
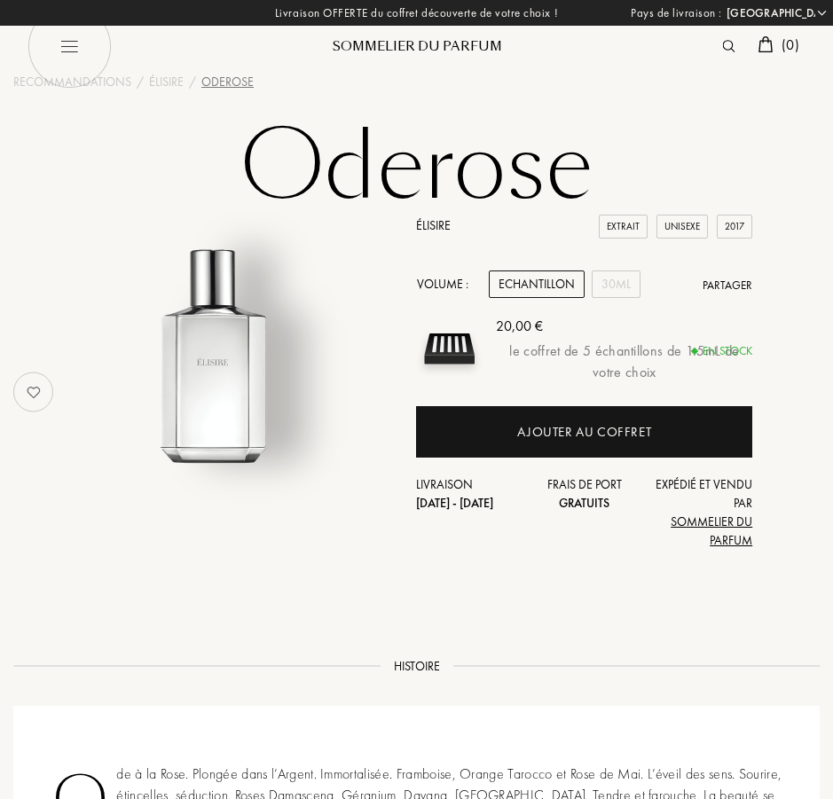
select select "FR"
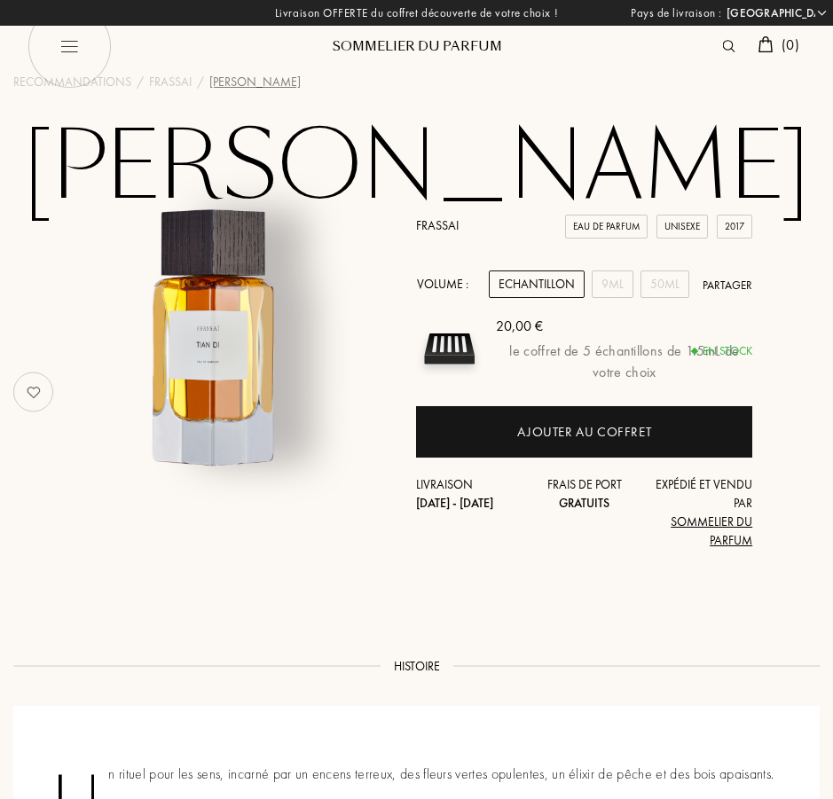
select select "FR"
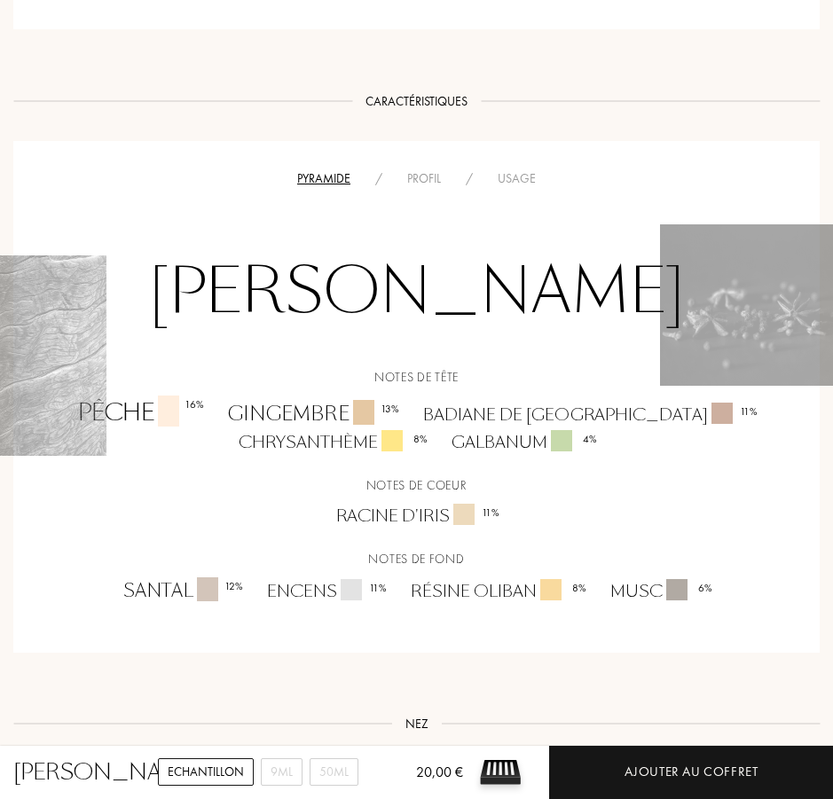
scroll to position [976, 0]
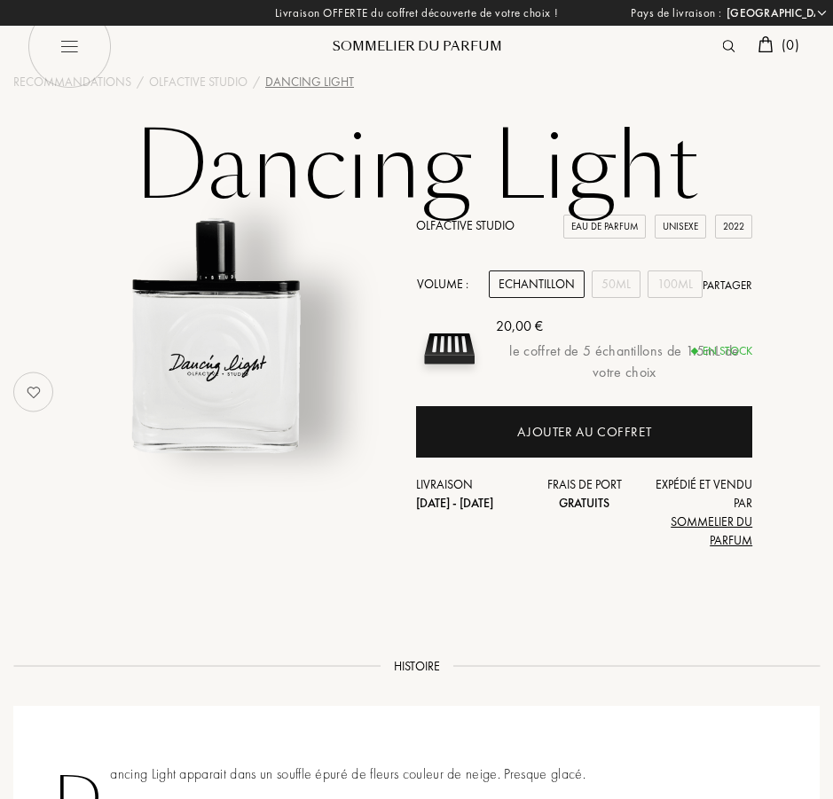
select select "FR"
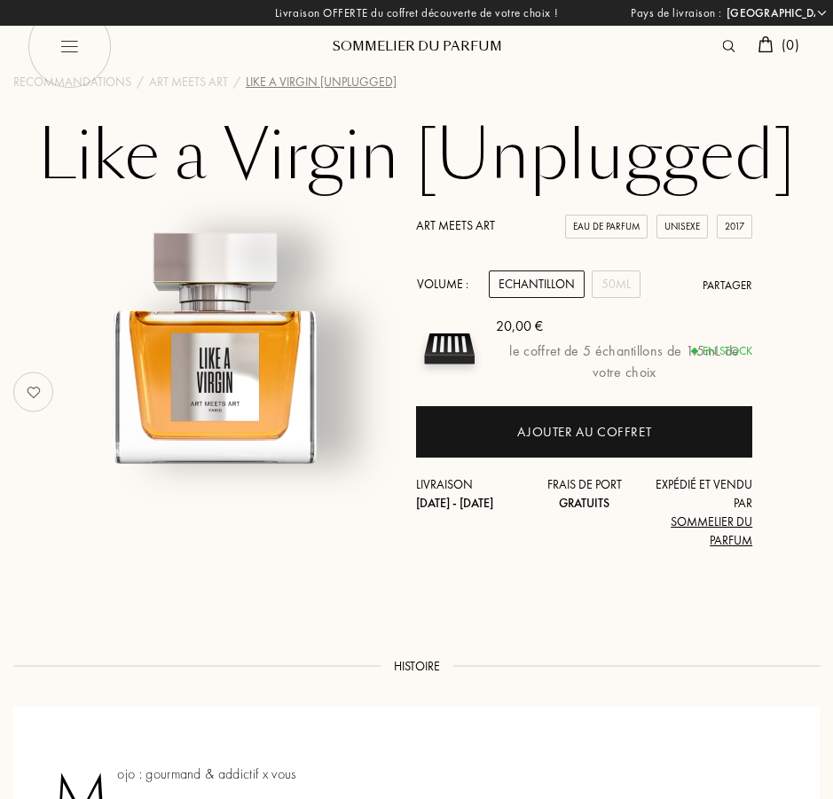
select select "FR"
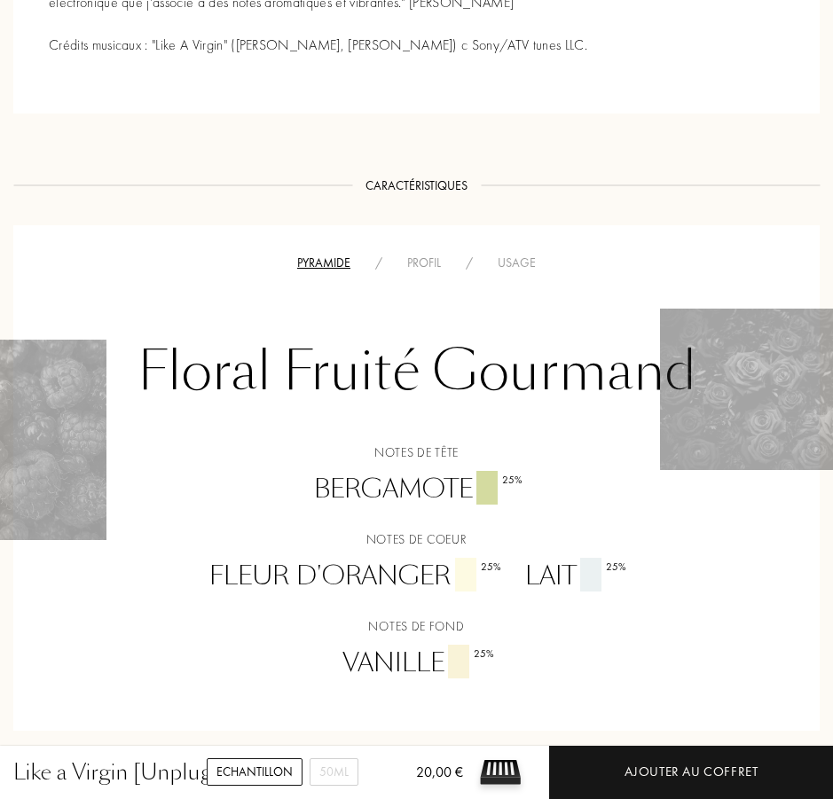
scroll to position [1064, 0]
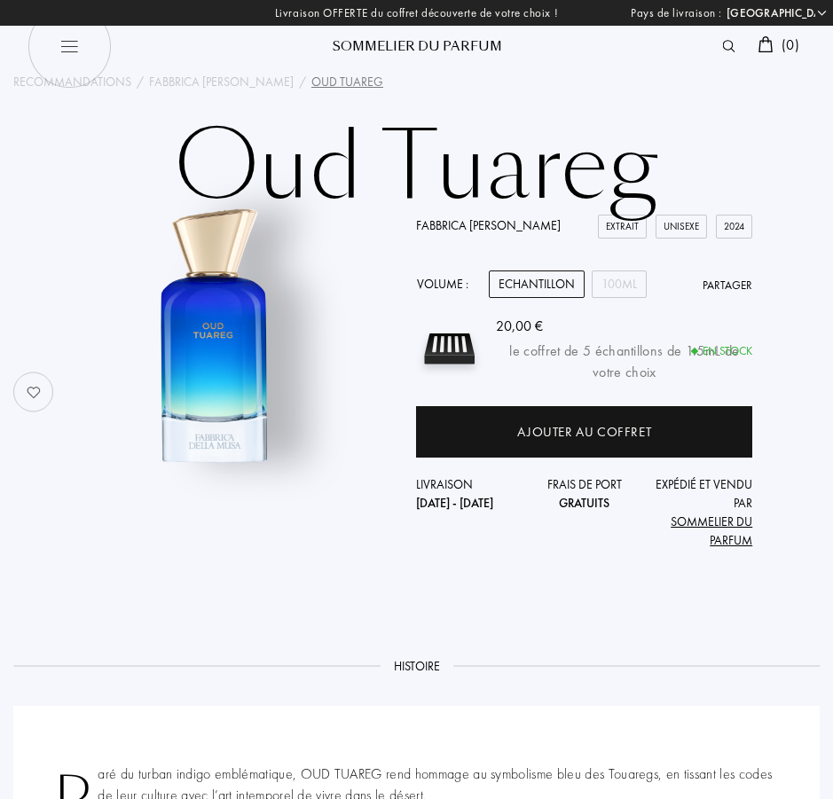
select select "FR"
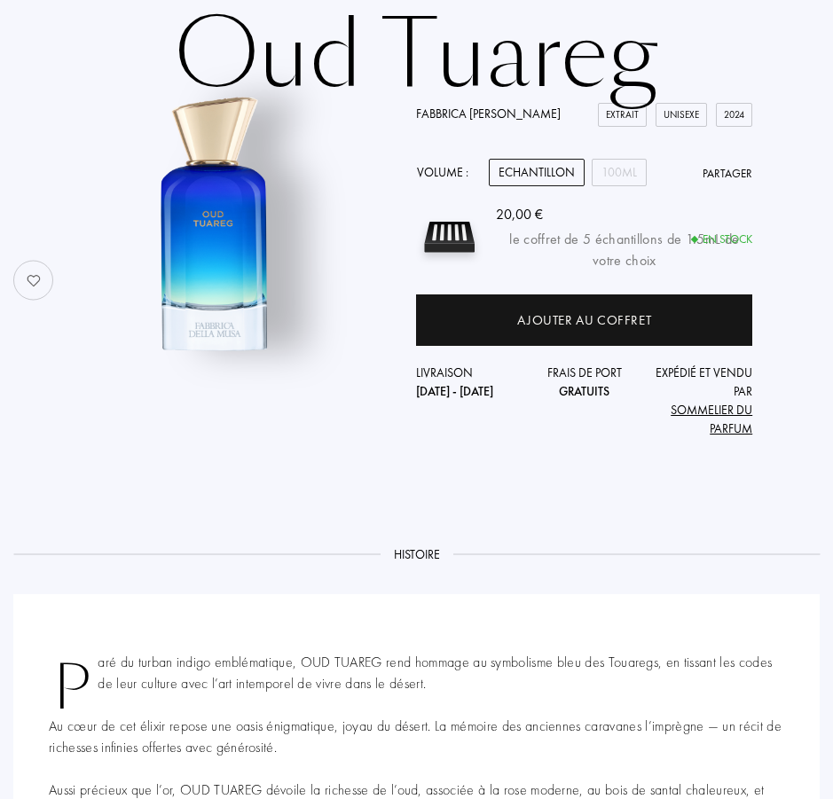
scroll to position [89, 0]
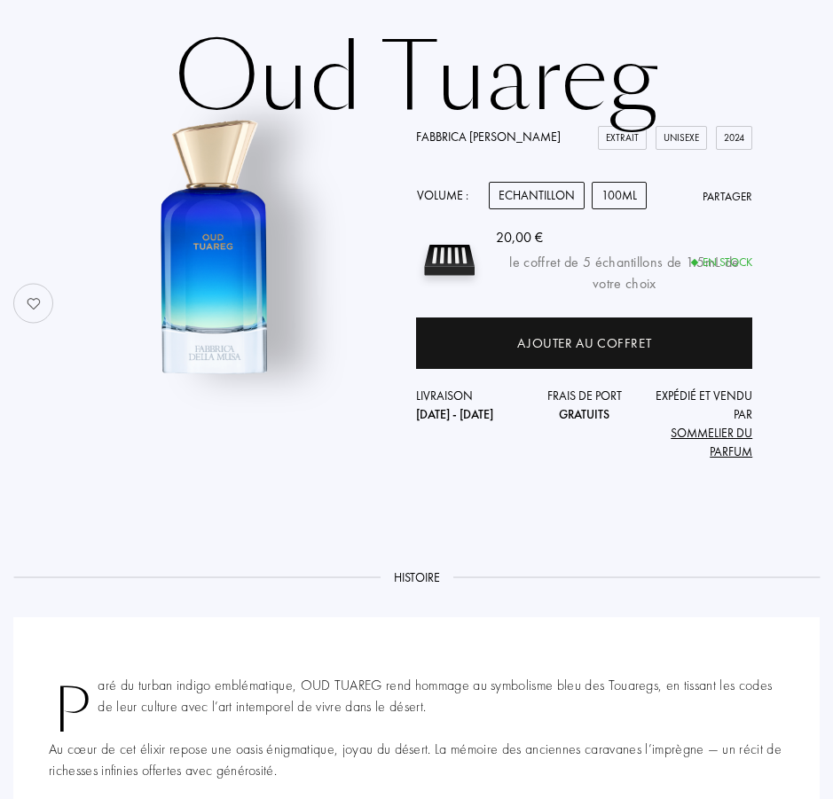
click at [607, 201] on div "100mL" at bounding box center [619, 195] width 55 height 27
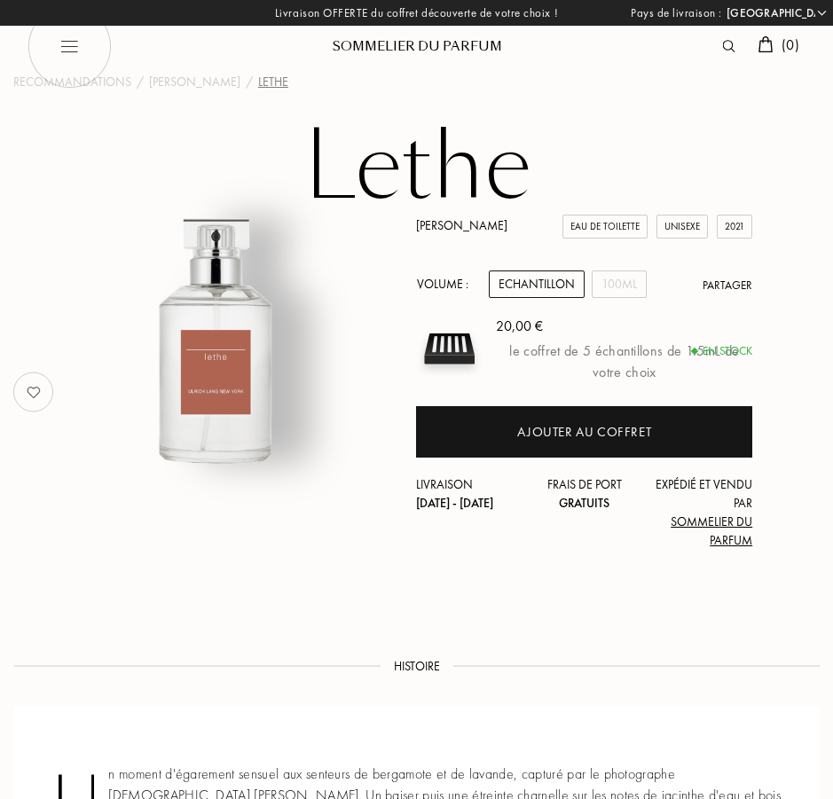
select select "FR"
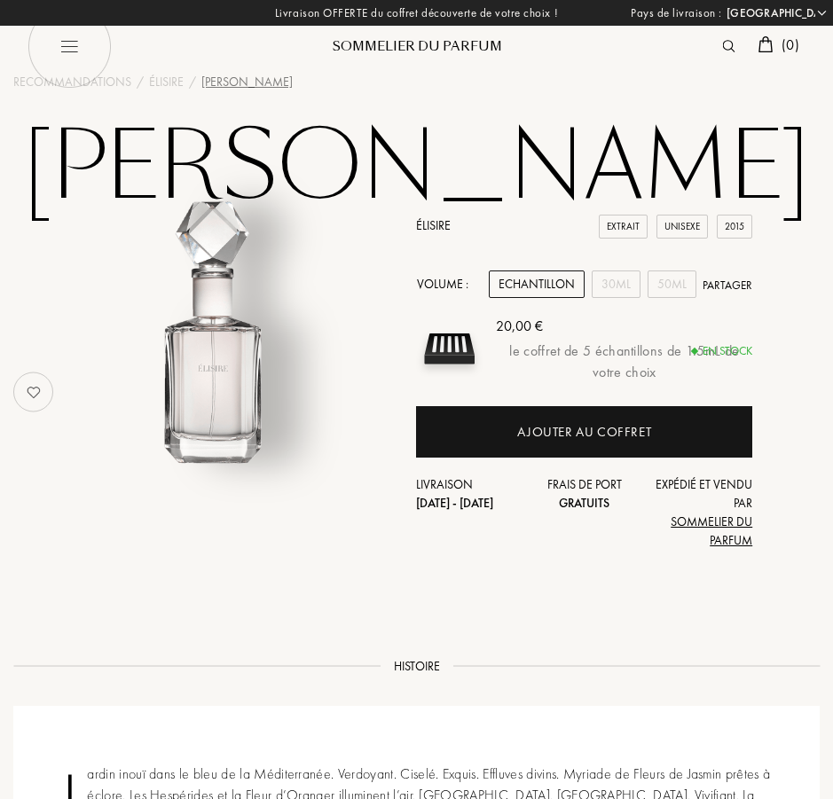
select select "FR"
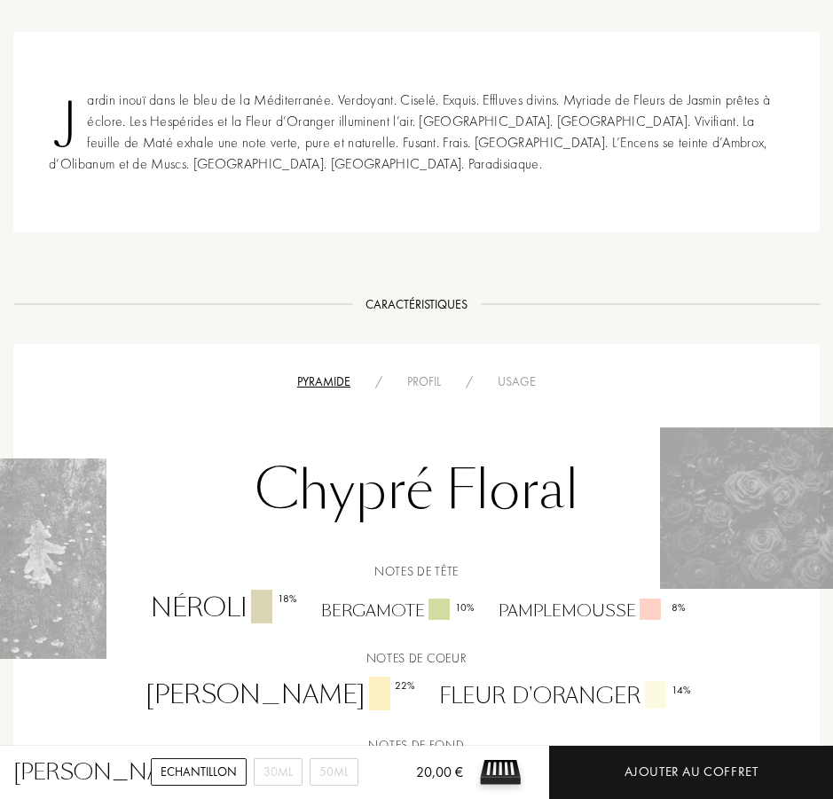
scroll to position [887, 0]
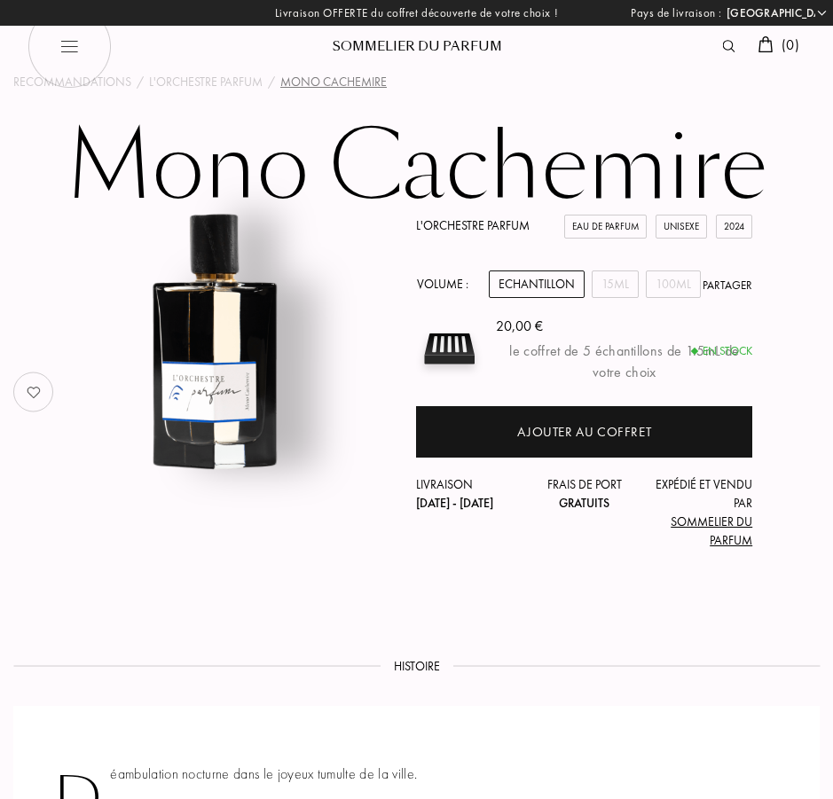
select select "FR"
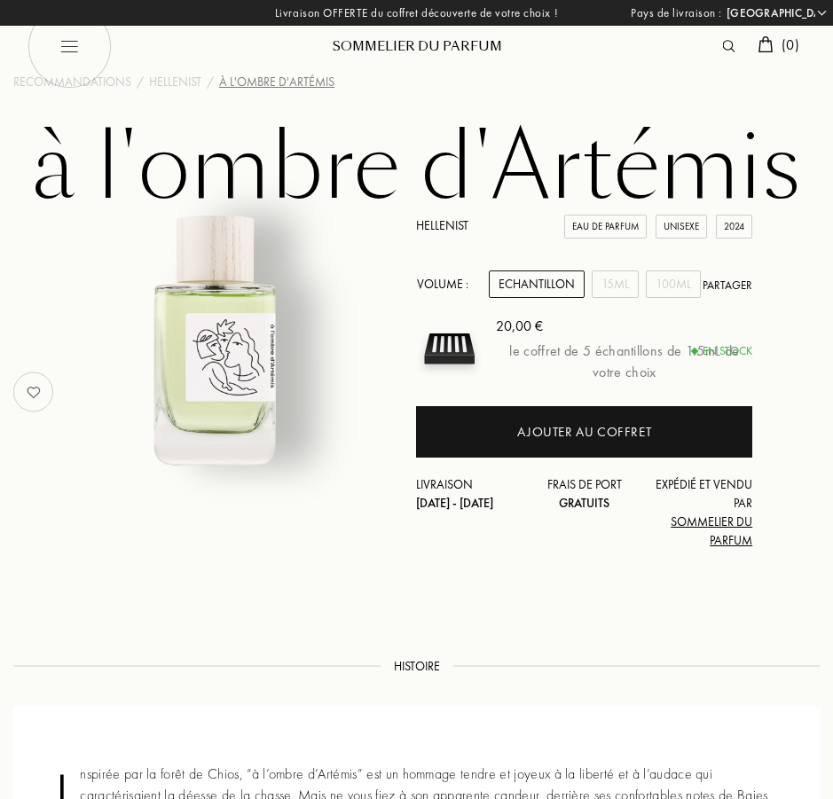
select select "FR"
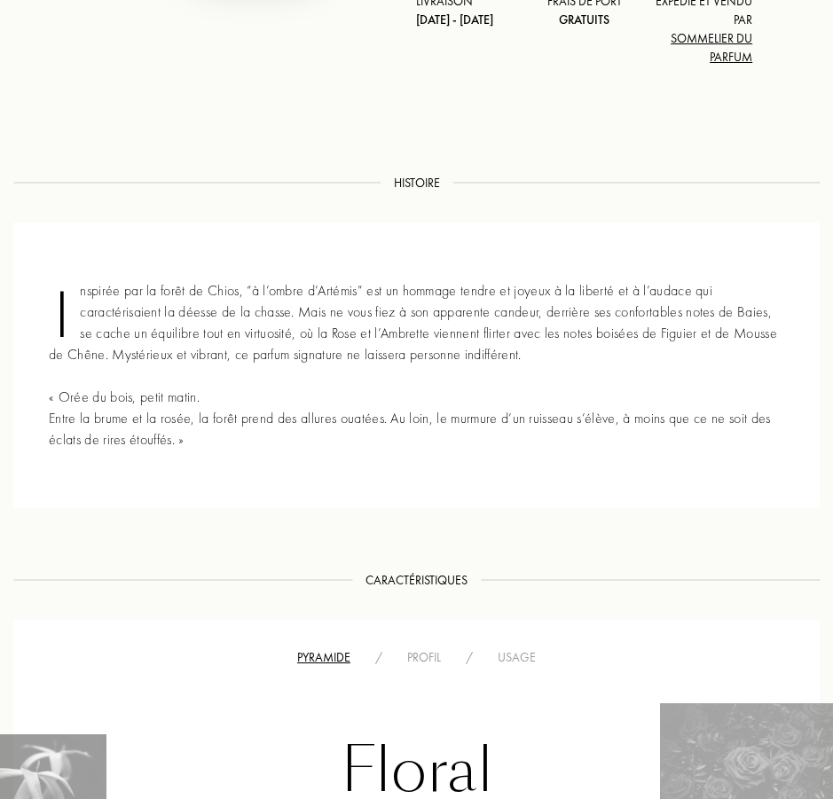
scroll to position [443, 0]
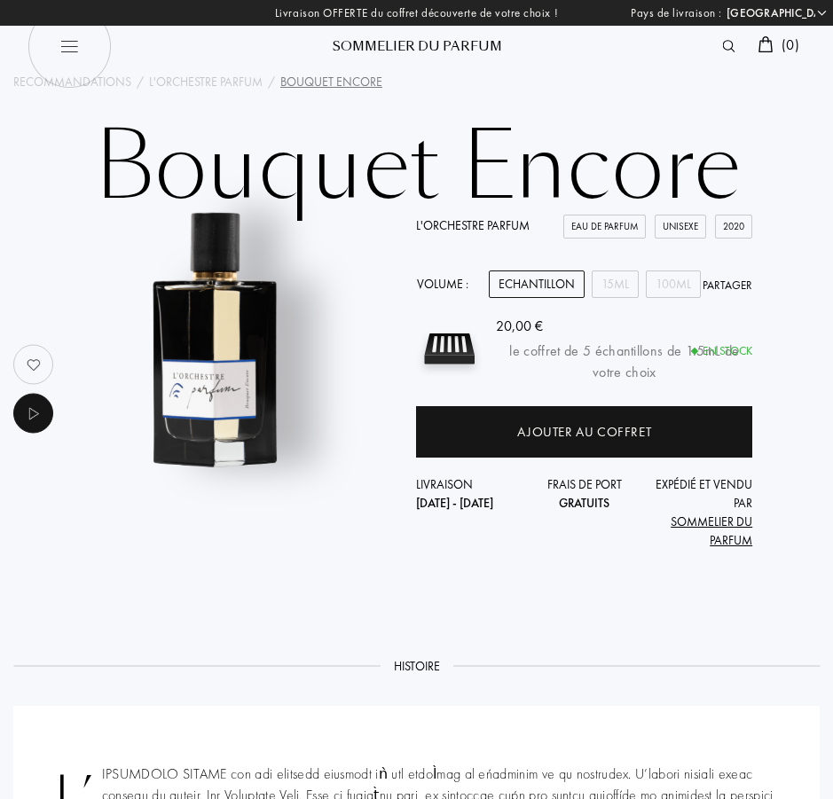
select select "FR"
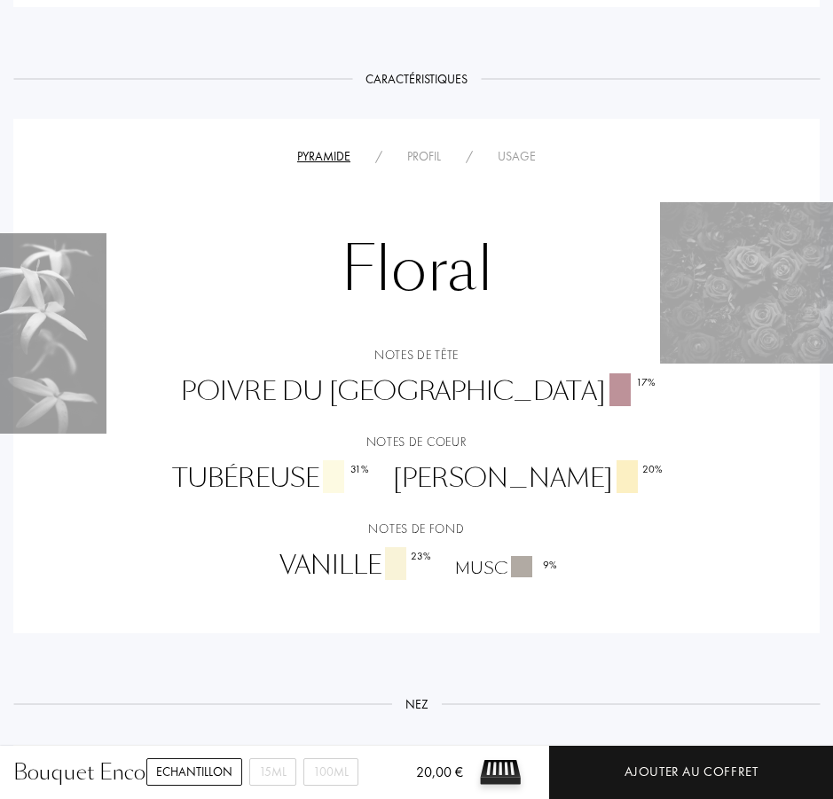
scroll to position [1242, 0]
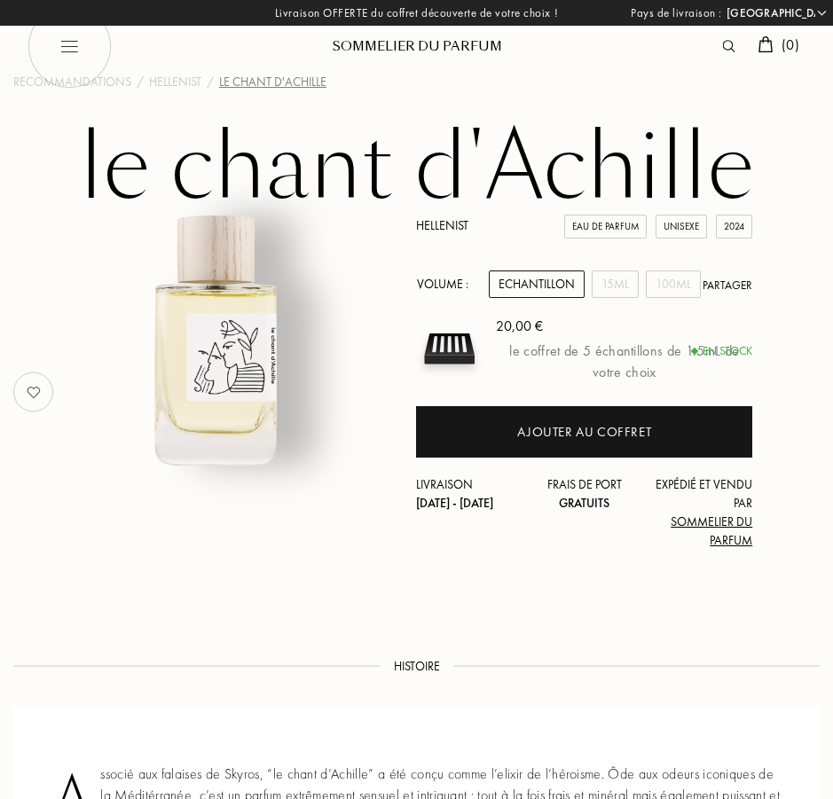
select select "FR"
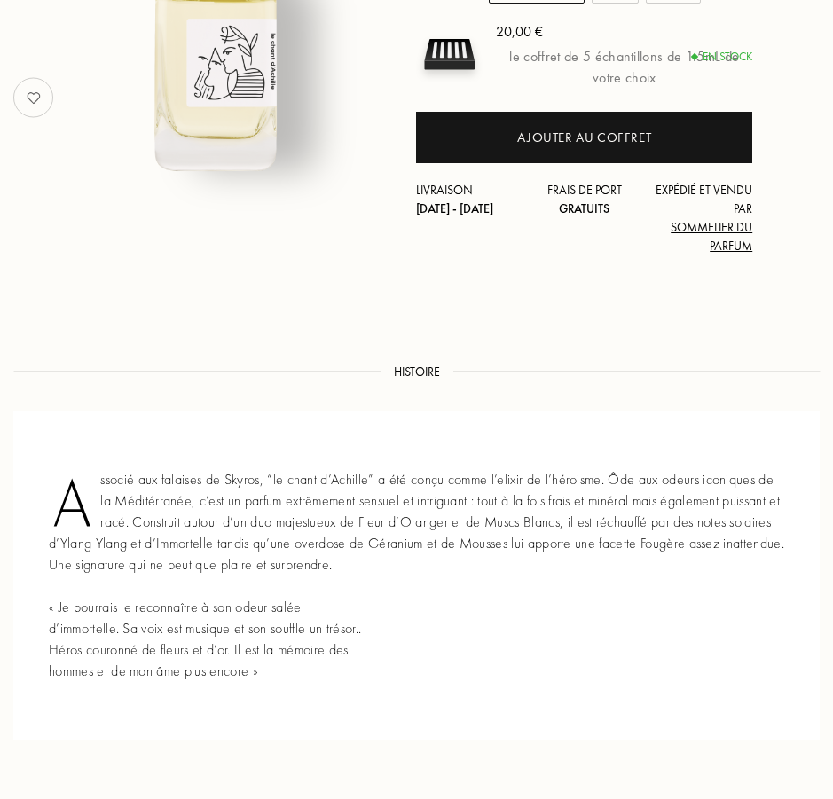
scroll to position [355, 0]
